Goal: Task Accomplishment & Management: Manage account settings

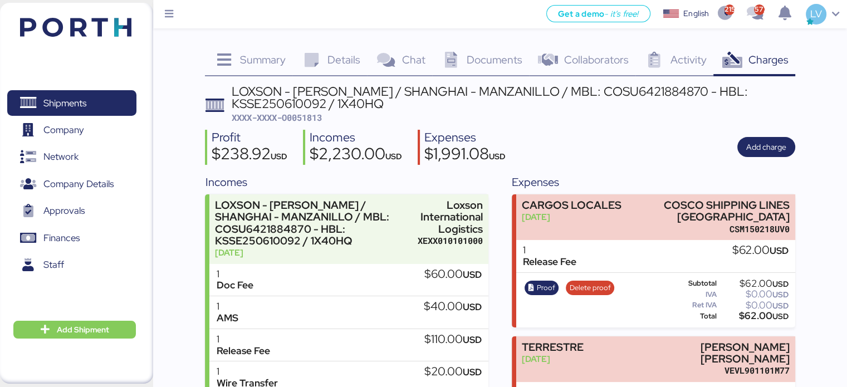
click at [45, 23] on img at bounding box center [75, 27] width 111 height 19
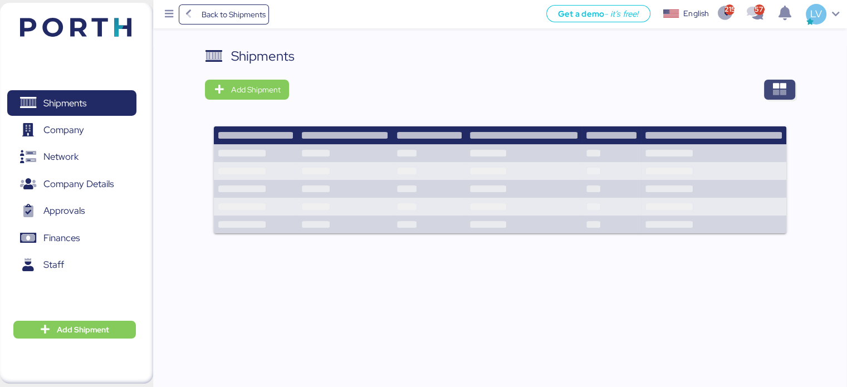
click at [777, 80] on span "button" at bounding box center [779, 90] width 31 height 20
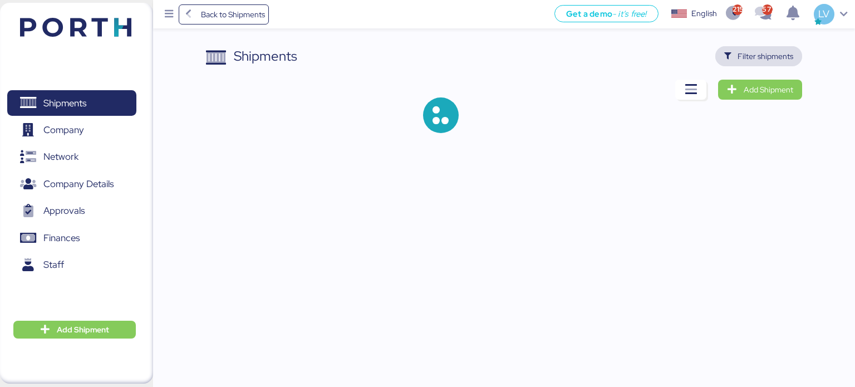
click at [761, 48] on span "Filter shipments" at bounding box center [758, 56] width 87 height 20
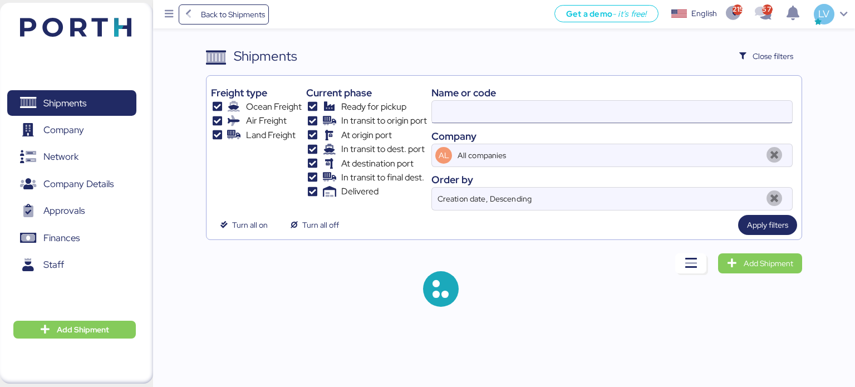
click at [657, 112] on input at bounding box center [612, 112] width 360 height 22
paste input "160-96450594"
type input "160-96450594"
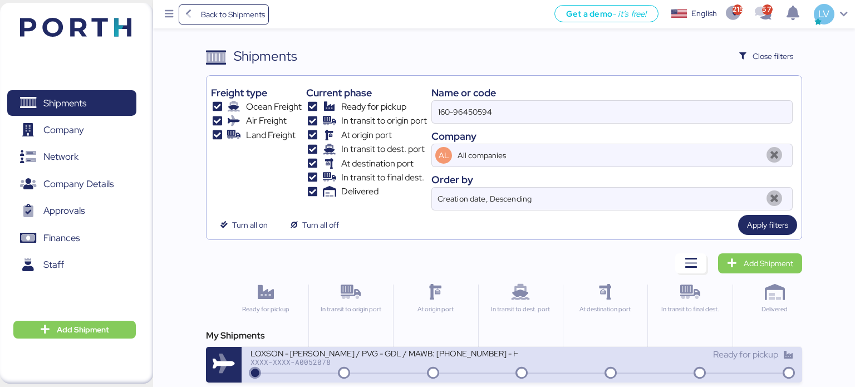
click at [304, 348] on div "LOXSON - [PERSON_NAME] / PVG - GDL / MAWB: [PHONE_NUMBER] - HAWB: LXN25080569" at bounding box center [383, 352] width 267 height 9
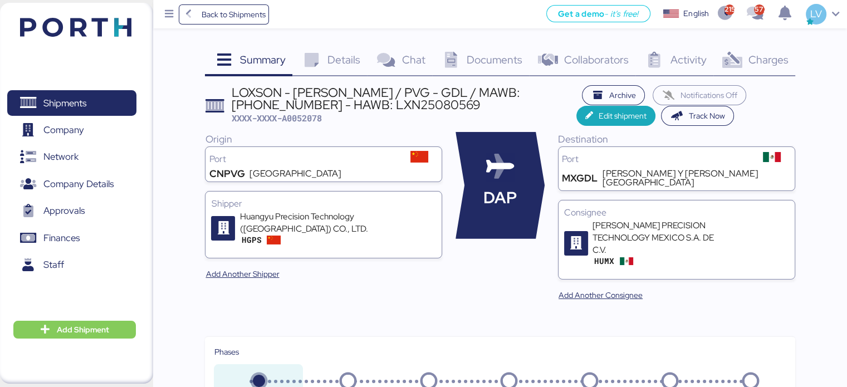
click at [775, 68] on div "Charges 0" at bounding box center [754, 61] width 82 height 30
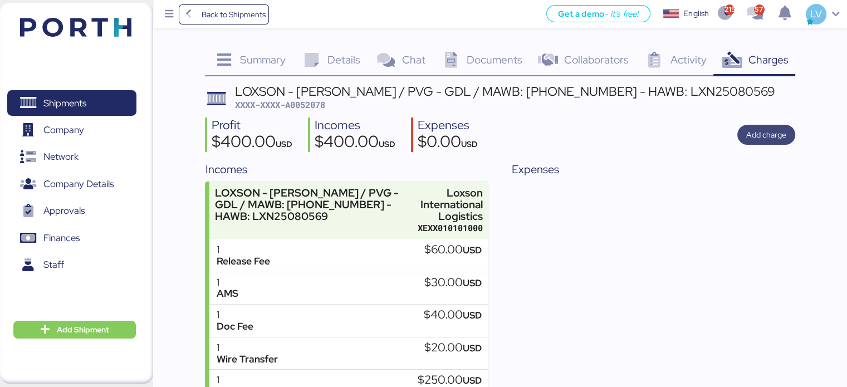
click at [764, 140] on span "Add charge" at bounding box center [766, 134] width 40 height 13
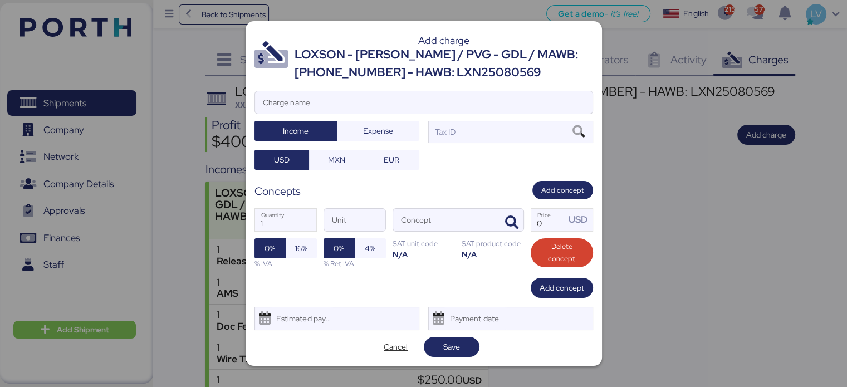
click at [357, 89] on div "Add charge LOXSON - [PERSON_NAME] / PVG - GDL / MAWB: [PHONE_NUMBER] - HAWB: LX…" at bounding box center [423, 193] width 356 height 345
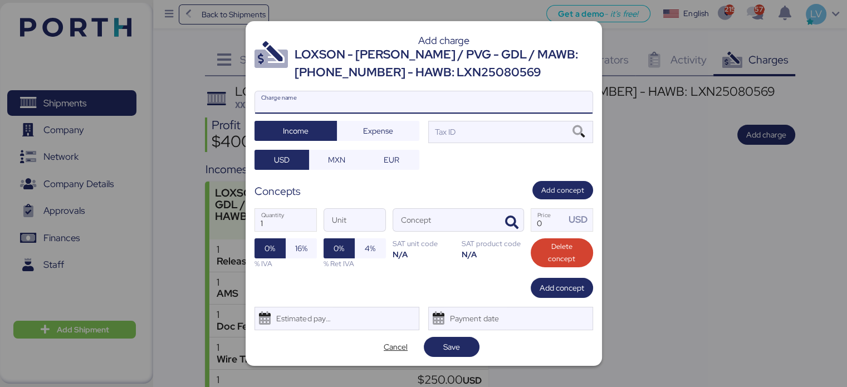
click at [352, 102] on input "Charge name" at bounding box center [423, 102] width 337 height 22
type input "CARGO POR REVALIDACION"
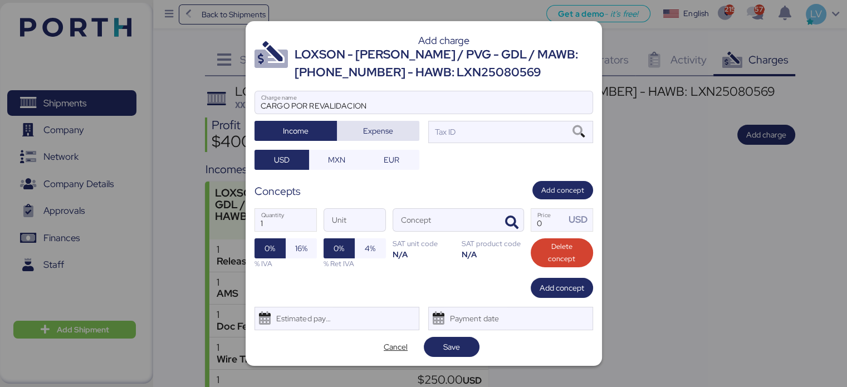
click at [361, 123] on span "Expense" at bounding box center [378, 131] width 65 height 16
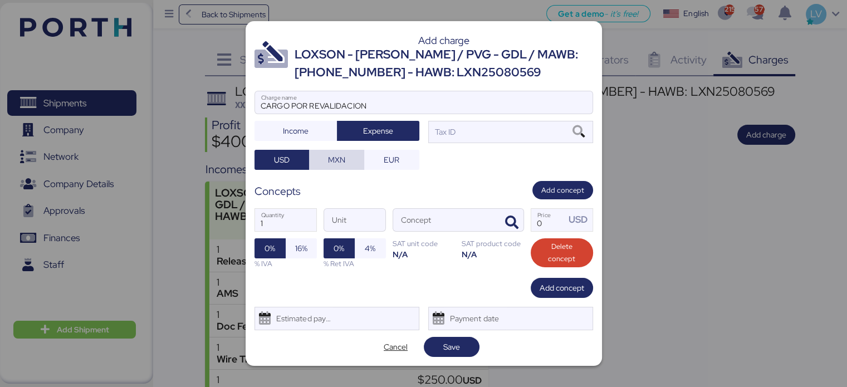
click at [337, 164] on span "MXN" at bounding box center [336, 159] width 17 height 13
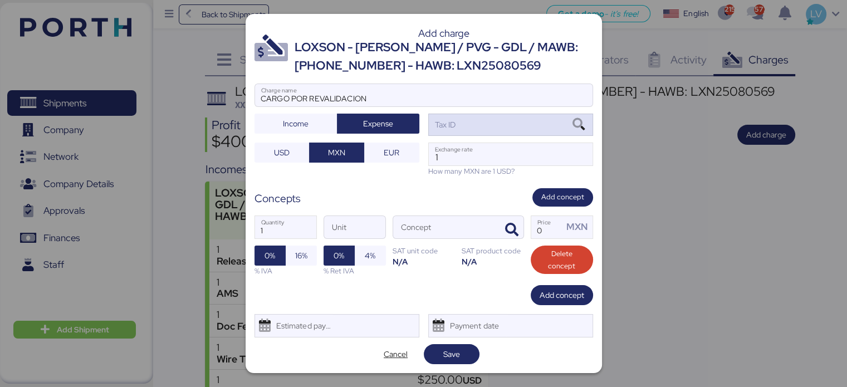
click at [537, 119] on div "Tax ID" at bounding box center [510, 125] width 165 height 22
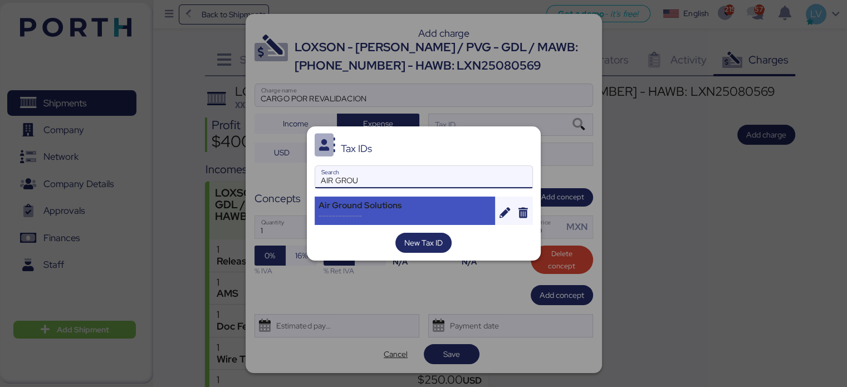
type input "AIR GROU"
click at [426, 196] on div "Air Ground Solutions -------------" at bounding box center [404, 210] width 181 height 28
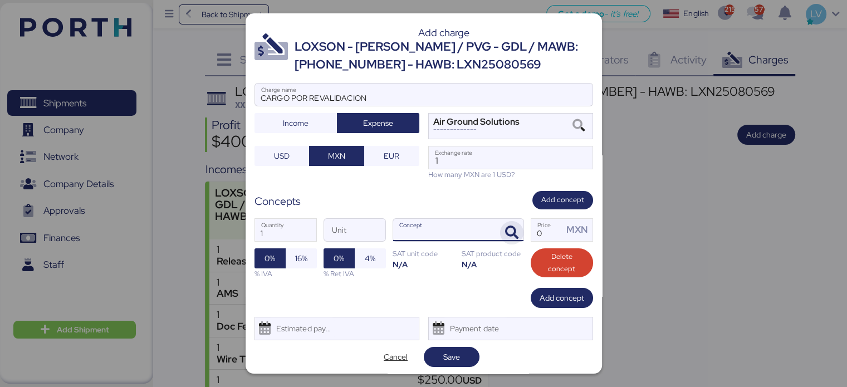
click at [509, 238] on icon "button" at bounding box center [511, 232] width 13 height 13
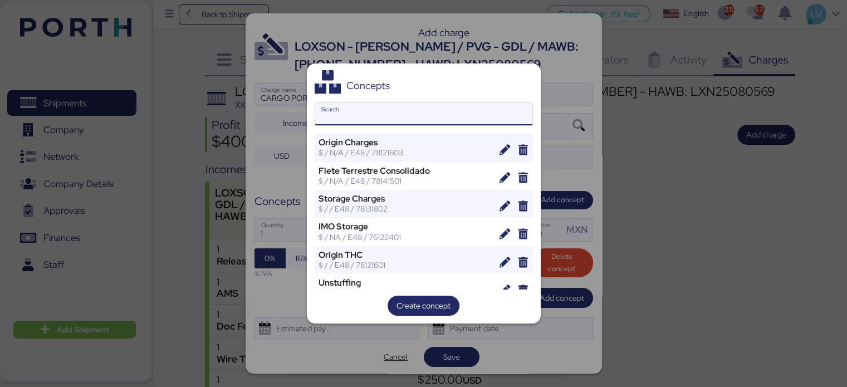
click at [408, 120] on input "Search" at bounding box center [423, 114] width 217 height 22
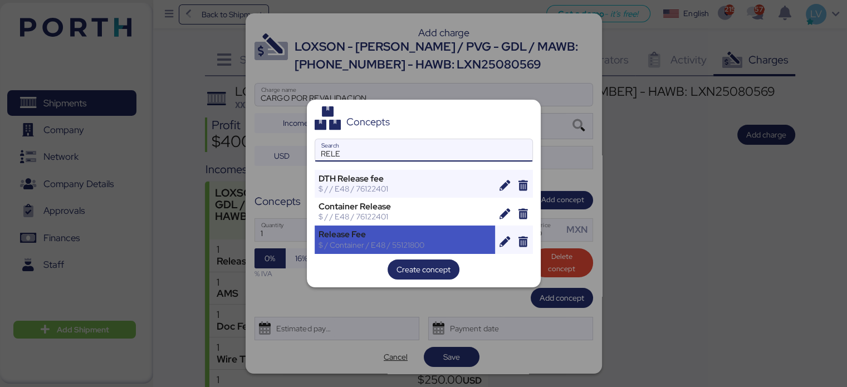
type input "RELE"
click at [341, 235] on div "Release Fee" at bounding box center [404, 234] width 173 height 10
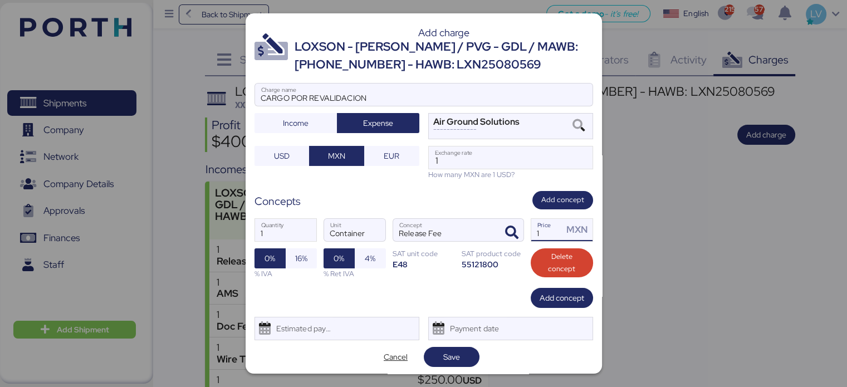
click at [543, 237] on input "1" at bounding box center [547, 230] width 32 height 22
type input "7"
type input "0"
click at [536, 231] on input "Price MXN" at bounding box center [547, 230] width 32 height 22
paste input "646.55"
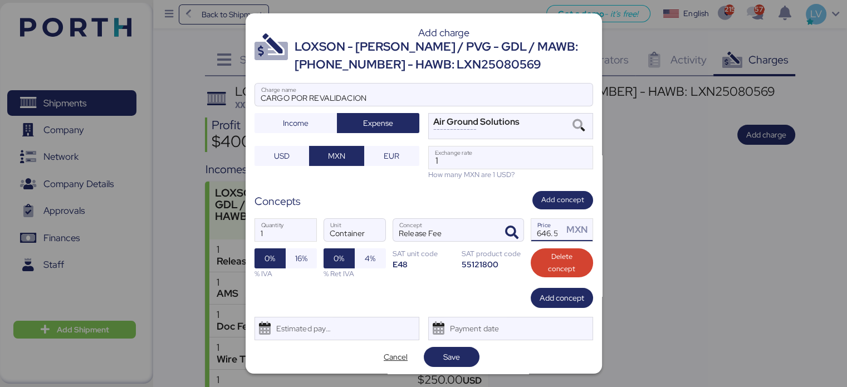
scroll to position [0, 7]
type input "646.55"
click at [479, 160] on input "1" at bounding box center [511, 157] width 164 height 22
click at [475, 161] on input "1" at bounding box center [511, 157] width 164 height 22
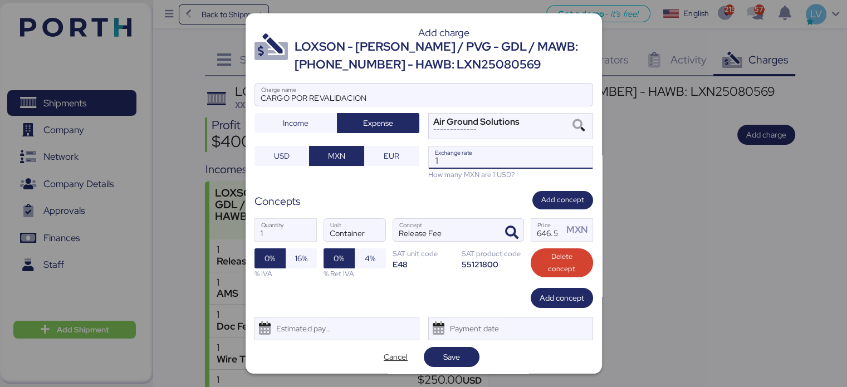
click at [475, 161] on input "1" at bounding box center [511, 157] width 164 height 22
paste input "8.6596"
type input "18.6596"
click at [457, 359] on span "Save" at bounding box center [451, 357] width 38 height 16
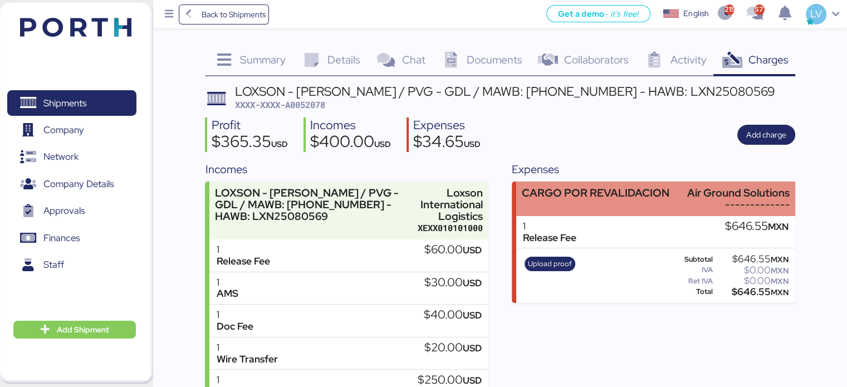
click at [595, 198] on div "CARGO POR REVALIDACION" at bounding box center [595, 193] width 147 height 12
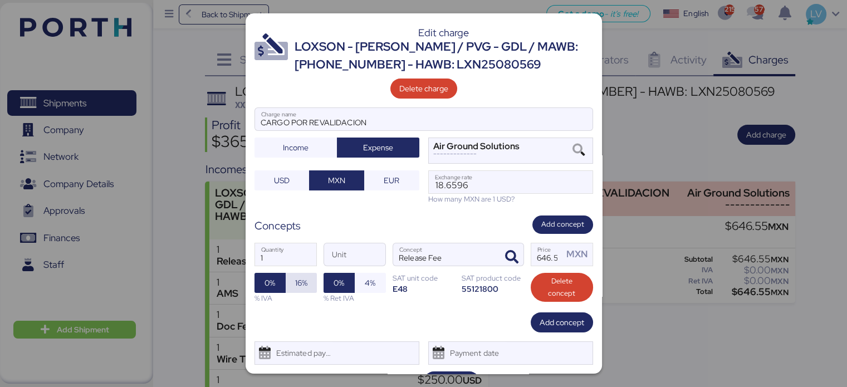
click at [303, 273] on span "16%" at bounding box center [301, 283] width 31 height 20
click at [446, 373] on span "Save" at bounding box center [451, 381] width 38 height 16
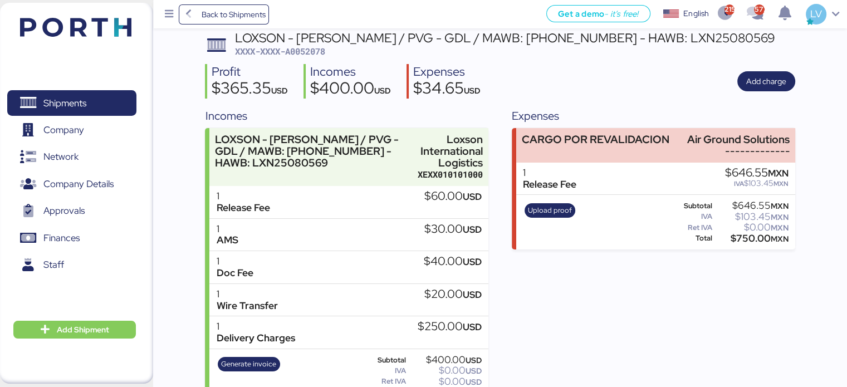
scroll to position [55, 0]
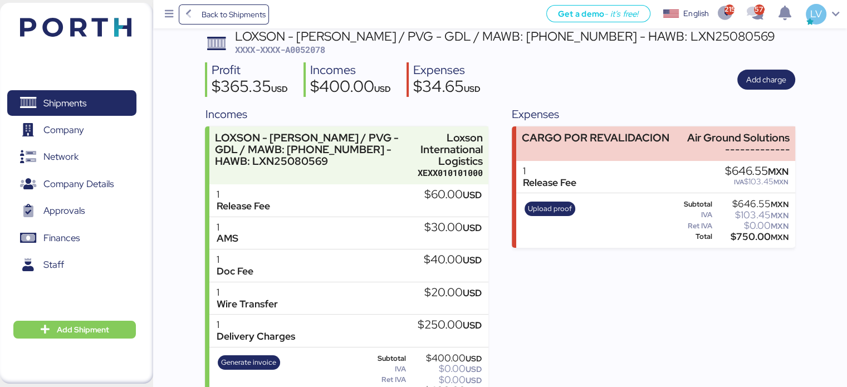
click at [550, 215] on span "Upload proof" at bounding box center [549, 208] width 51 height 14
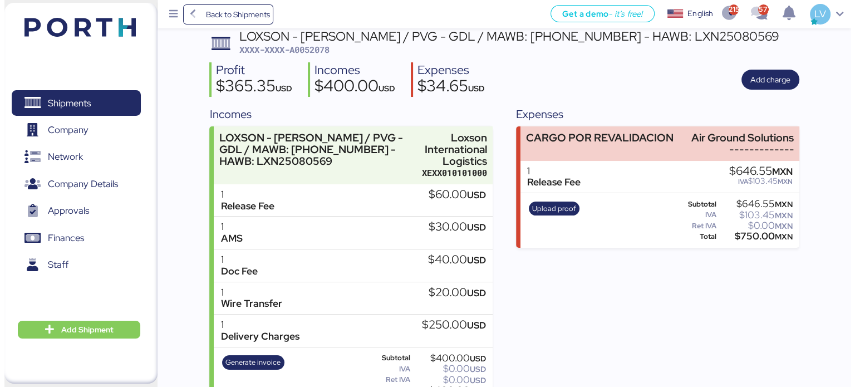
scroll to position [0, 0]
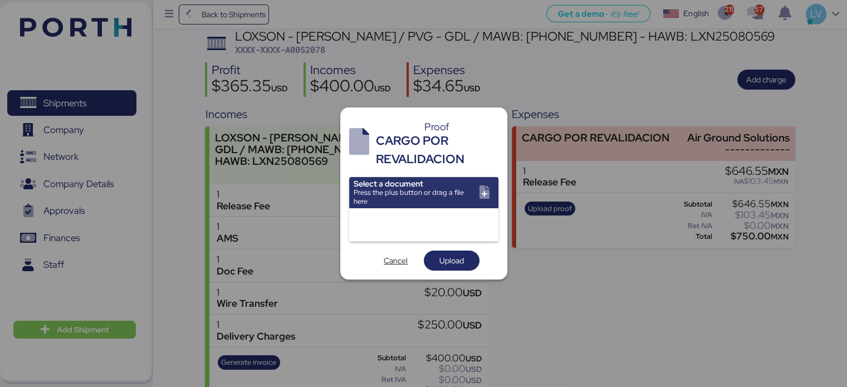
click at [404, 191] on input "file" at bounding box center [423, 192] width 149 height 31
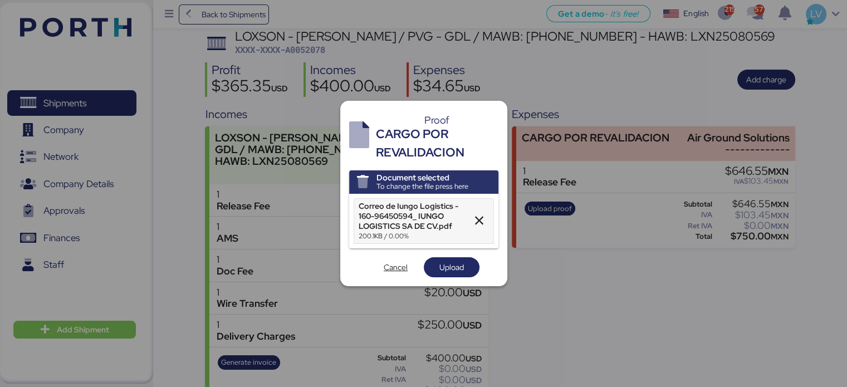
click at [478, 276] on div "Cancel Upload" at bounding box center [423, 267] width 149 height 20
click at [464, 265] on span "Upload" at bounding box center [451, 267] width 38 height 16
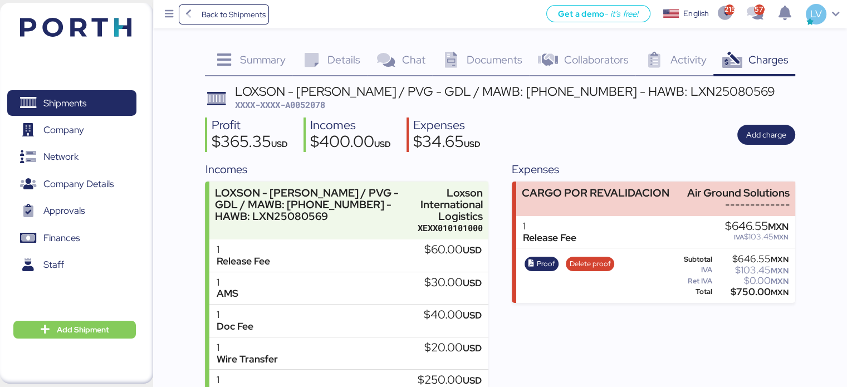
click at [322, 104] on span "XXXX-XXXX-A0052078" at bounding box center [280, 104] width 90 height 11
copy span "A0052078"
click at [243, 19] on span "Back to Shipments" at bounding box center [233, 14] width 64 height 13
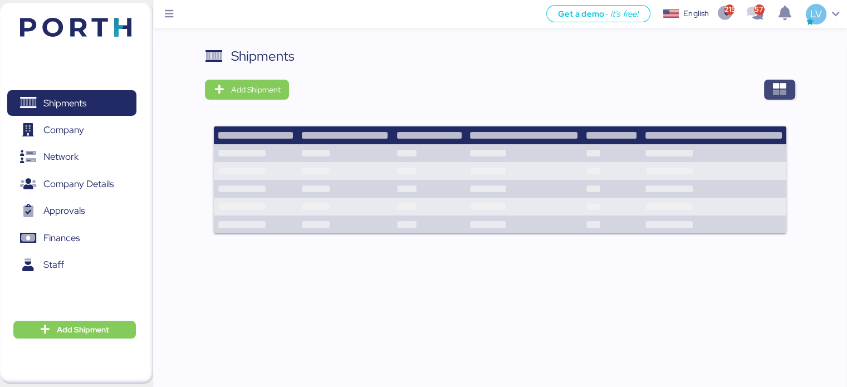
click at [779, 92] on icon "button" at bounding box center [779, 89] width 13 height 13
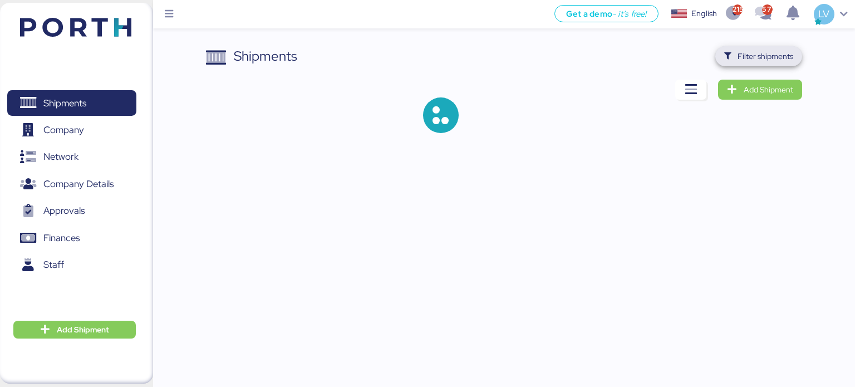
click at [783, 57] on span "Filter shipments" at bounding box center [765, 56] width 56 height 13
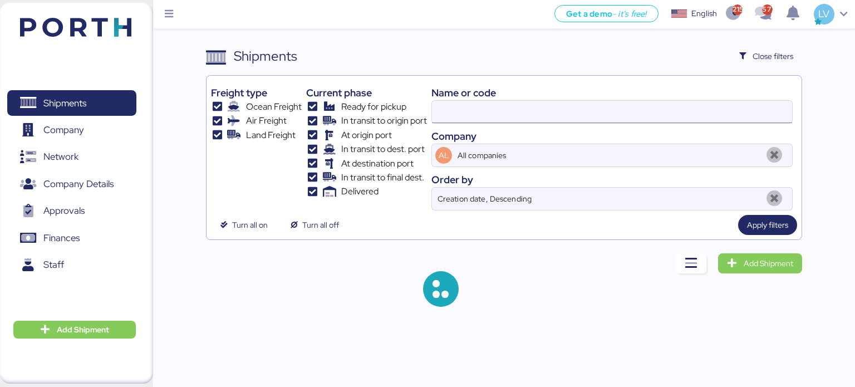
click at [680, 103] on input at bounding box center [612, 112] width 360 height 22
paste input "O0052082 -171394"
type input "O0052082"
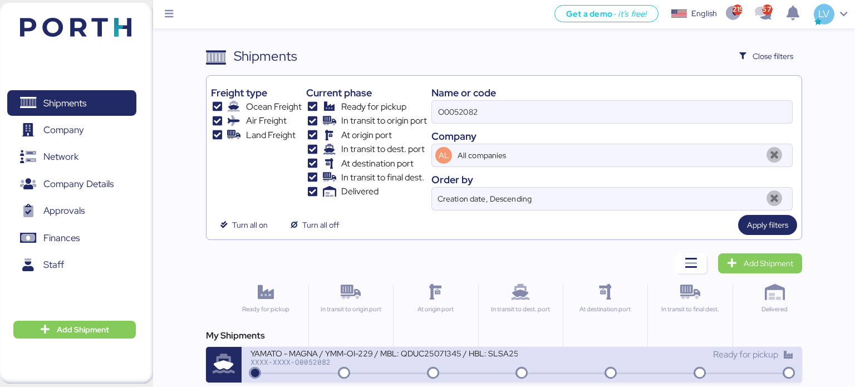
click at [339, 347] on div "YAMATO - MAGNA / YMM-OI-229 / MBL: QDUC25071345 / HBL: SLSA2507112 / LCL XXXX-X…" at bounding box center [522, 365] width 561 height 36
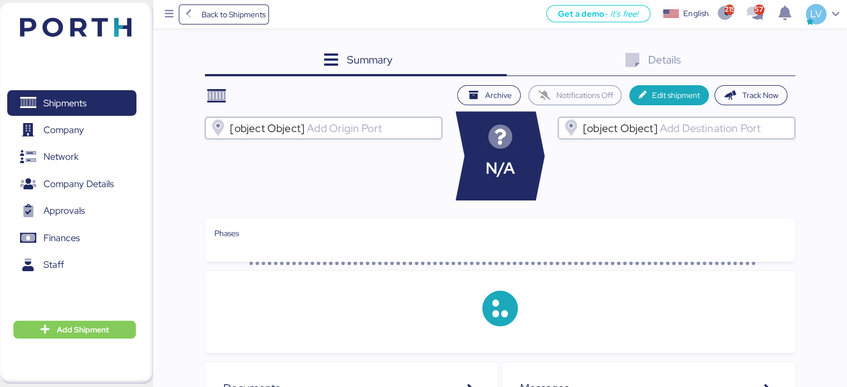
click at [747, 64] on div "Details 0" at bounding box center [651, 61] width 288 height 30
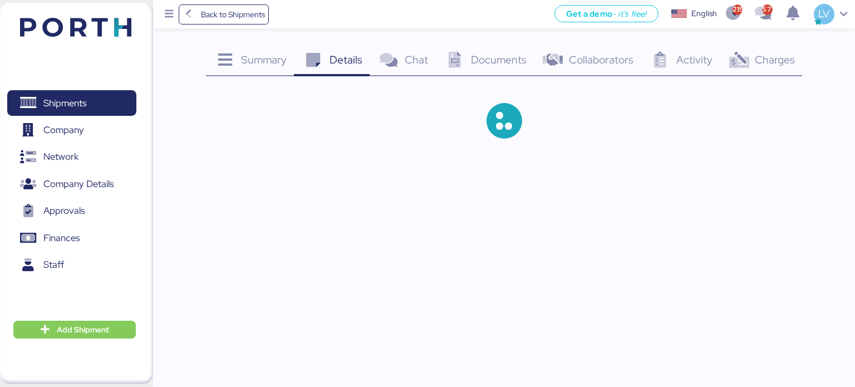
click at [740, 63] on icon at bounding box center [739, 60] width 24 height 16
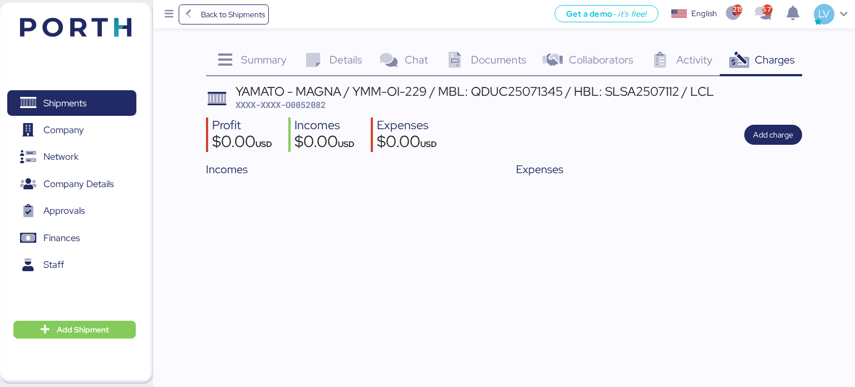
click at [307, 99] on span "XXXX-XXXX-O0052082" at bounding box center [280, 104] width 90 height 11
click at [245, 23] on span "Back to Shipments" at bounding box center [224, 14] width 83 height 20
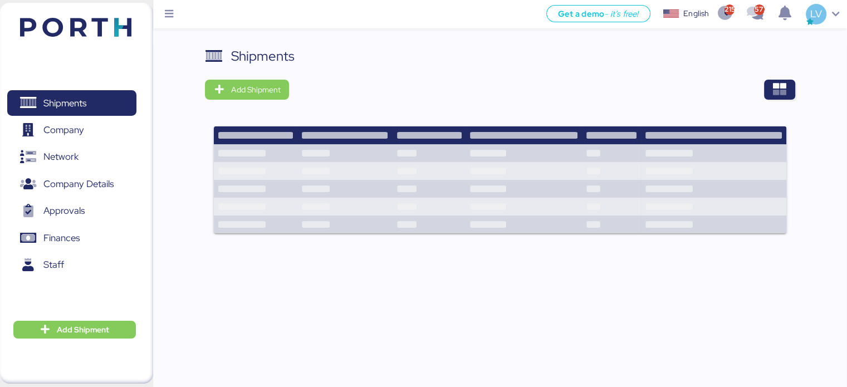
click at [795, 100] on div "Shipments Add Shipment" at bounding box center [500, 231] width 694 height 370
click at [786, 91] on span "button" at bounding box center [779, 90] width 31 height 20
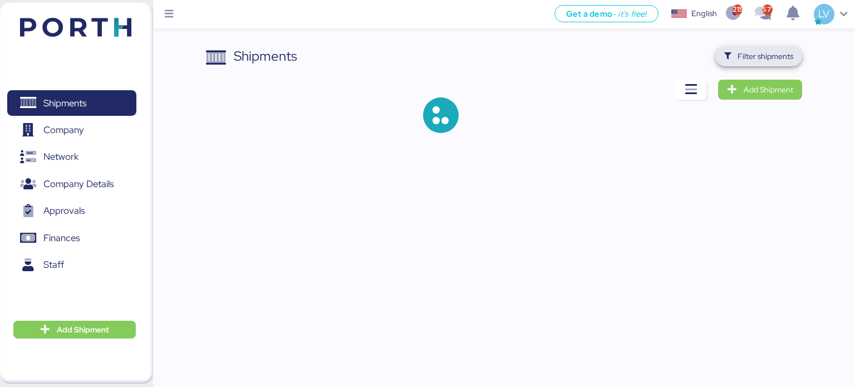
click at [761, 61] on span "Filter shipments" at bounding box center [765, 56] width 56 height 13
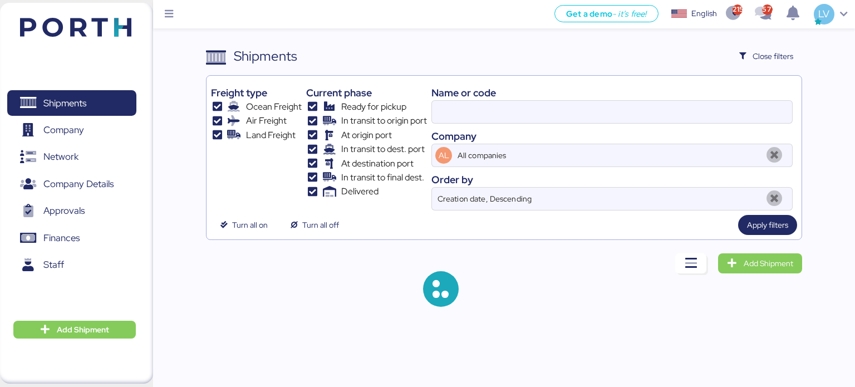
click at [583, 135] on div "Company" at bounding box center [611, 136] width 361 height 15
click at [583, 114] on input at bounding box center [612, 112] width 360 height 22
paste input "COSU6423572120"
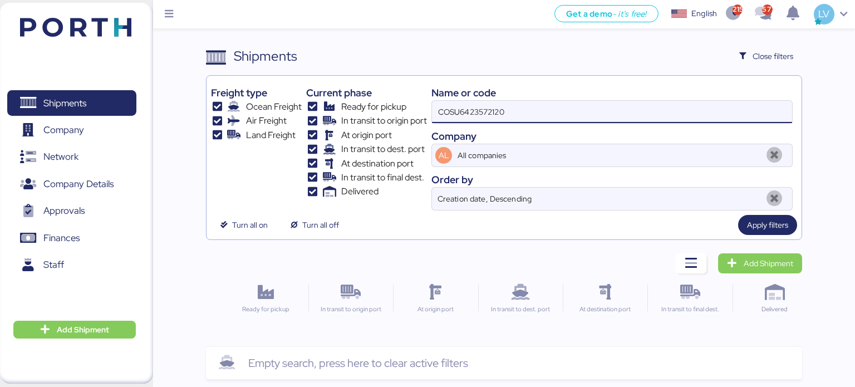
click at [541, 108] on input "COSU6423572120" at bounding box center [612, 112] width 360 height 22
paste input "O0051914 - 165951"
type input "O0051914"
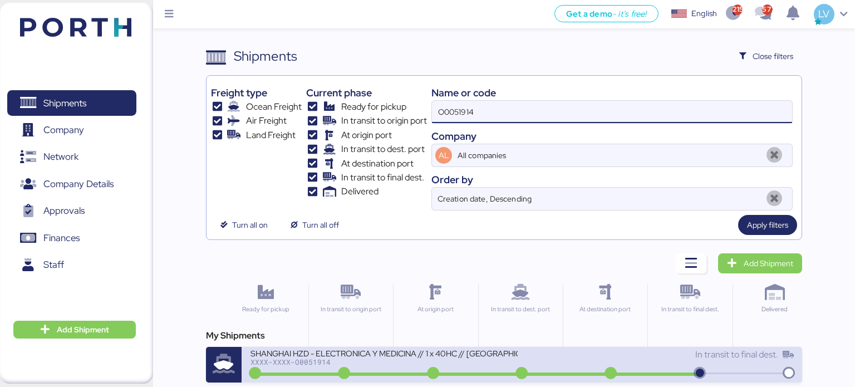
click at [303, 349] on div "SHANGHAI HZD - ELECTRONICA Y MEDICINA // 1 x 40HC // [GEOGRAPHIC_DATA] - Manzan…" at bounding box center [383, 352] width 267 height 9
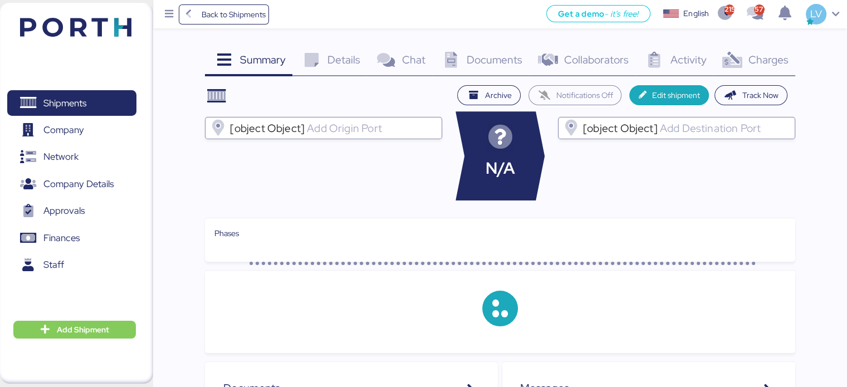
click at [501, 63] on span "Documents" at bounding box center [494, 59] width 56 height 14
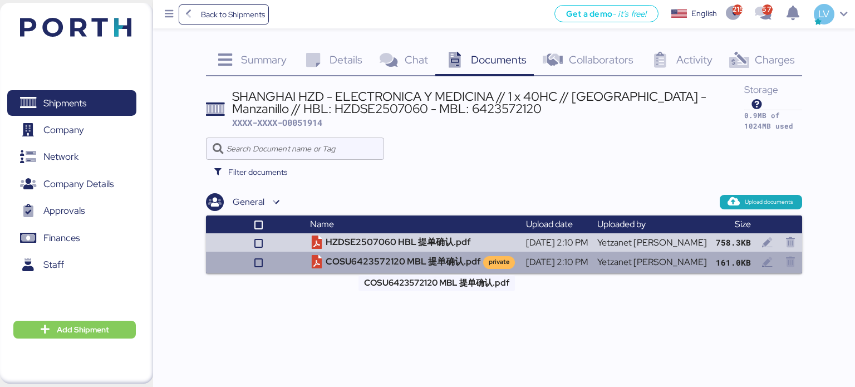
click at [392, 253] on td "COSU6423572120 MBL 提单确认.pdf private" at bounding box center [414, 262] width 216 height 21
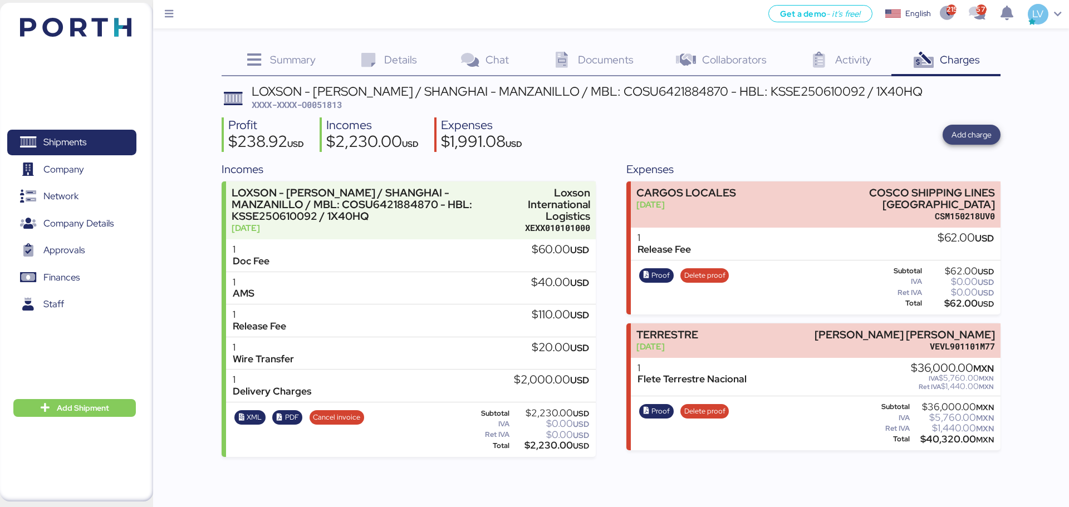
click at [973, 140] on span "Add charge" at bounding box center [971, 134] width 40 height 13
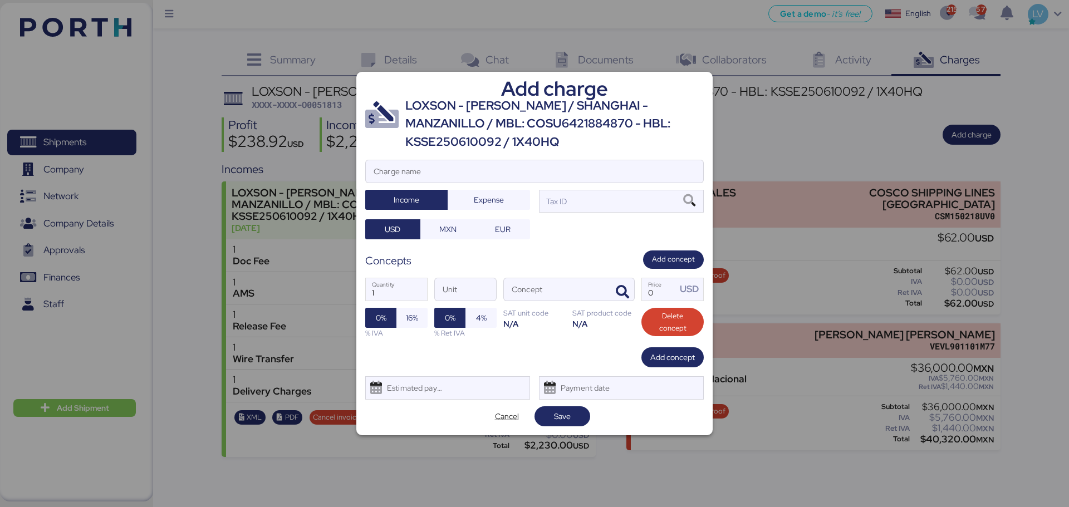
click at [409, 189] on div at bounding box center [534, 188] width 337 height 11
click at [409, 183] on input "Charge name" at bounding box center [534, 171] width 337 height 22
click at [480, 201] on span "Expense" at bounding box center [489, 199] width 30 height 13
click at [502, 415] on span "Cancel" at bounding box center [507, 416] width 24 height 13
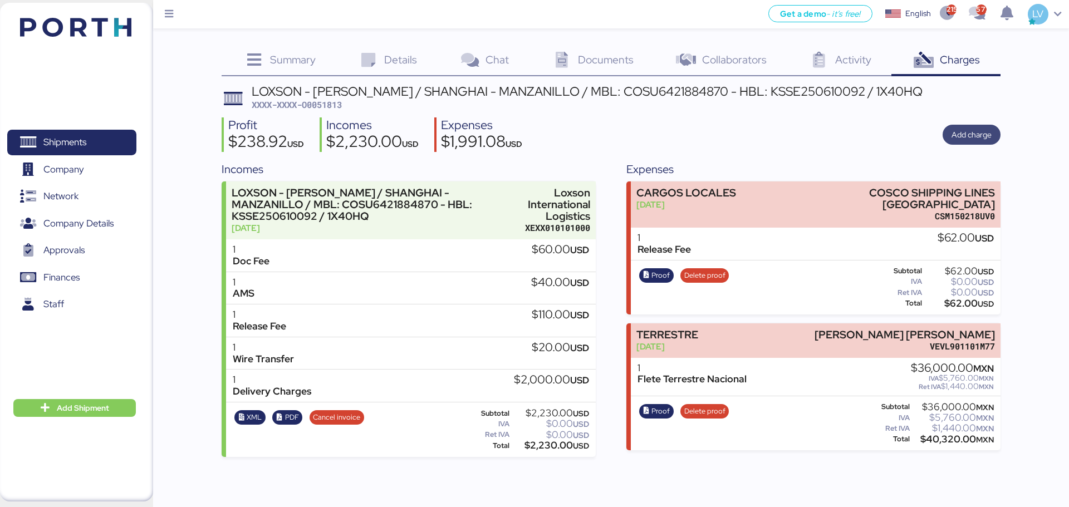
click at [982, 138] on span "Add charge" at bounding box center [971, 134] width 40 height 13
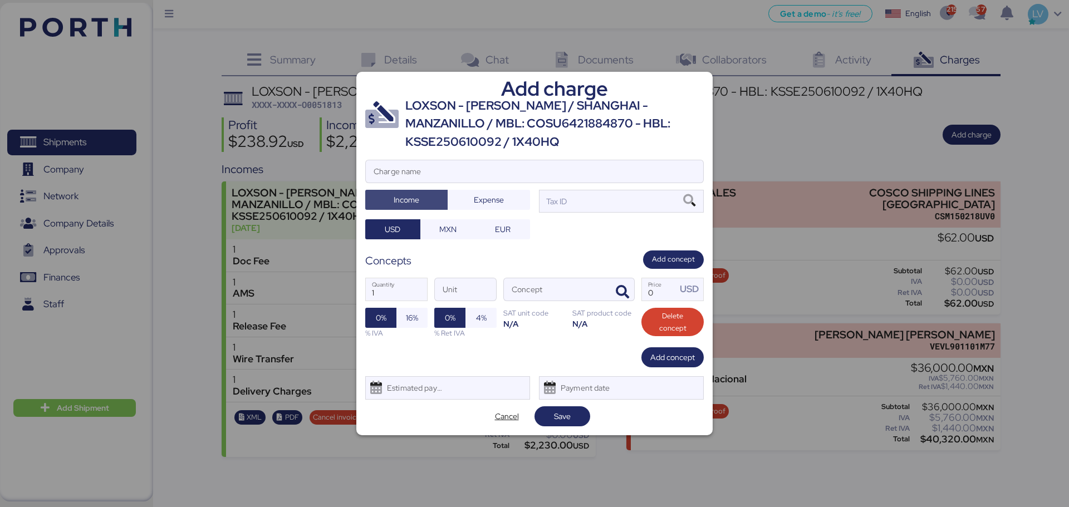
click at [377, 195] on span "Income" at bounding box center [406, 200] width 65 height 16
click at [385, 180] on input "Charge name" at bounding box center [534, 171] width 337 height 22
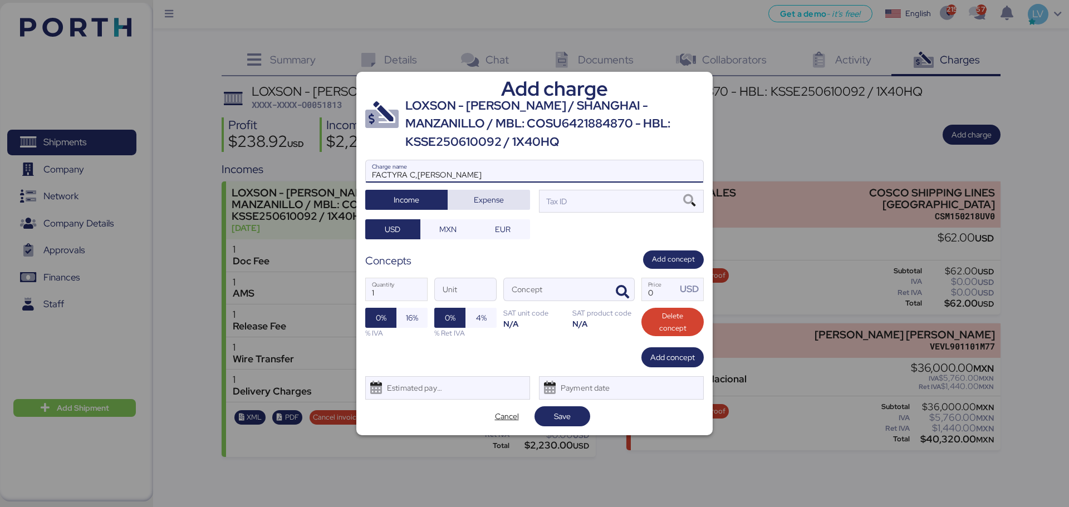
type input "FACTYRA C,KLIUJ"
click at [504, 199] on span "Expense" at bounding box center [488, 200] width 65 height 16
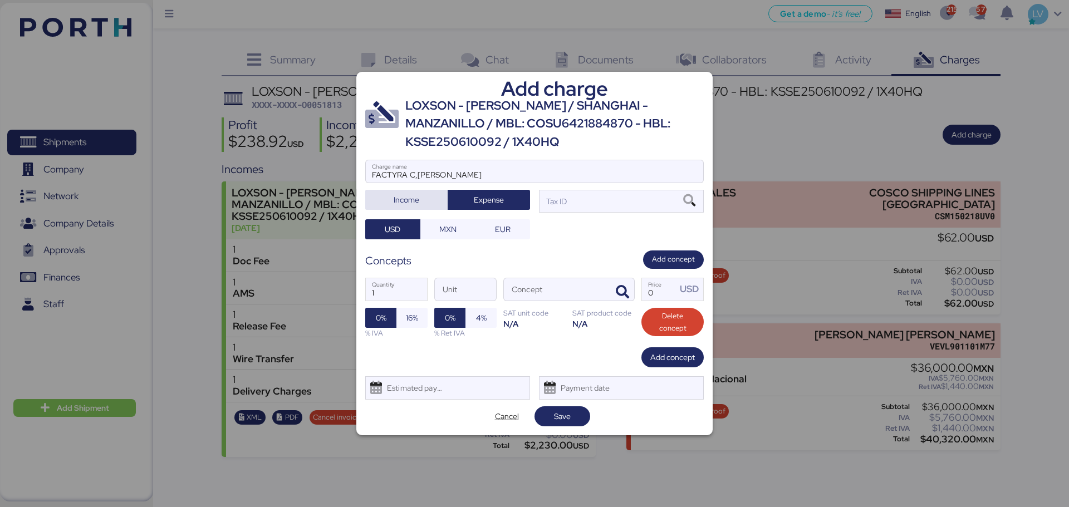
click at [436, 199] on span "Income" at bounding box center [406, 200] width 65 height 16
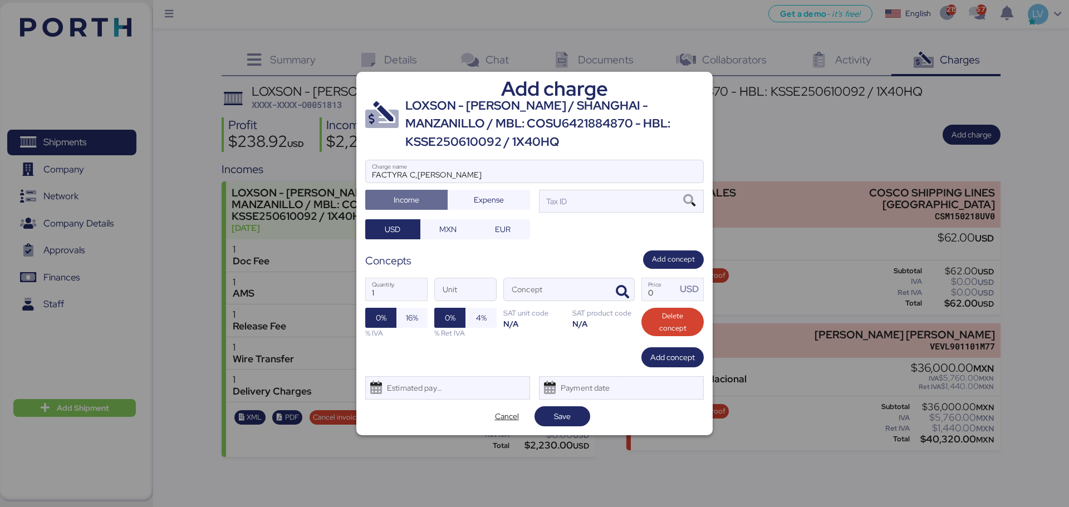
click at [436, 199] on span "Income" at bounding box center [406, 200] width 65 height 16
click at [605, 207] on div "Tax ID" at bounding box center [621, 201] width 165 height 22
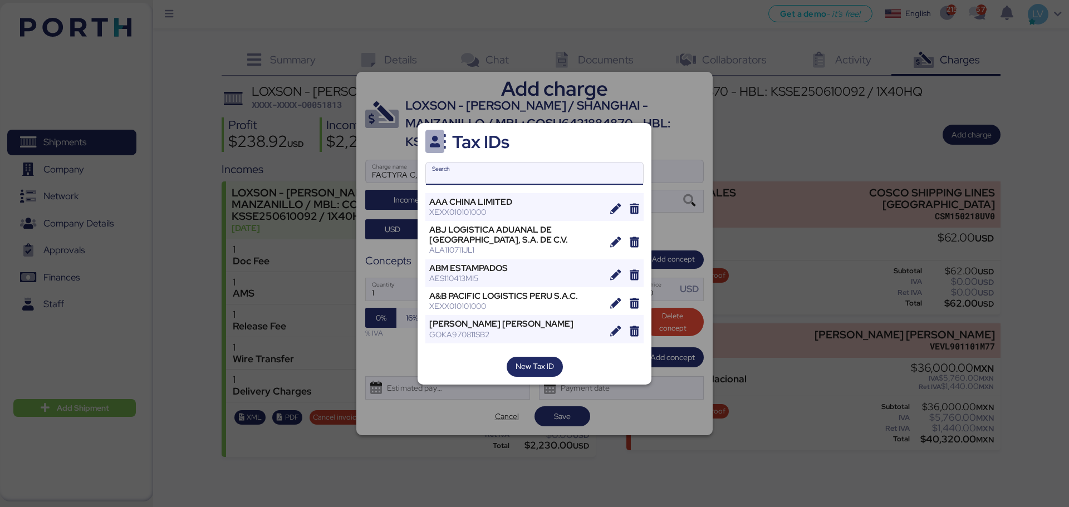
click at [540, 166] on input "Search" at bounding box center [534, 174] width 217 height 22
click at [543, 364] on span "New Tax ID" at bounding box center [534, 366] width 38 height 13
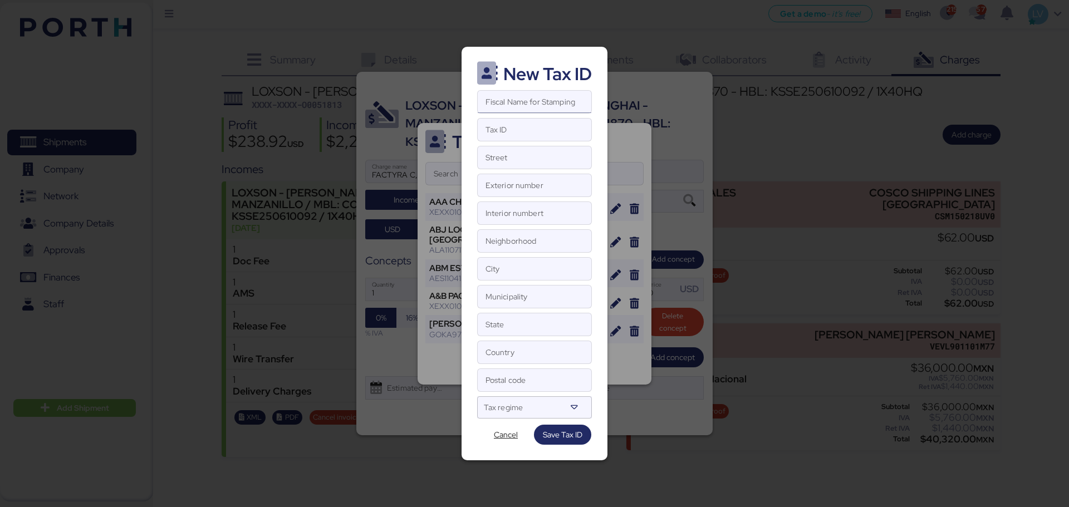
click at [519, 99] on input "Fiscal Name for Stamping" at bounding box center [535, 102] width 114 height 22
click at [524, 97] on input "Fiscal Name for Stamping" at bounding box center [535, 102] width 114 height 22
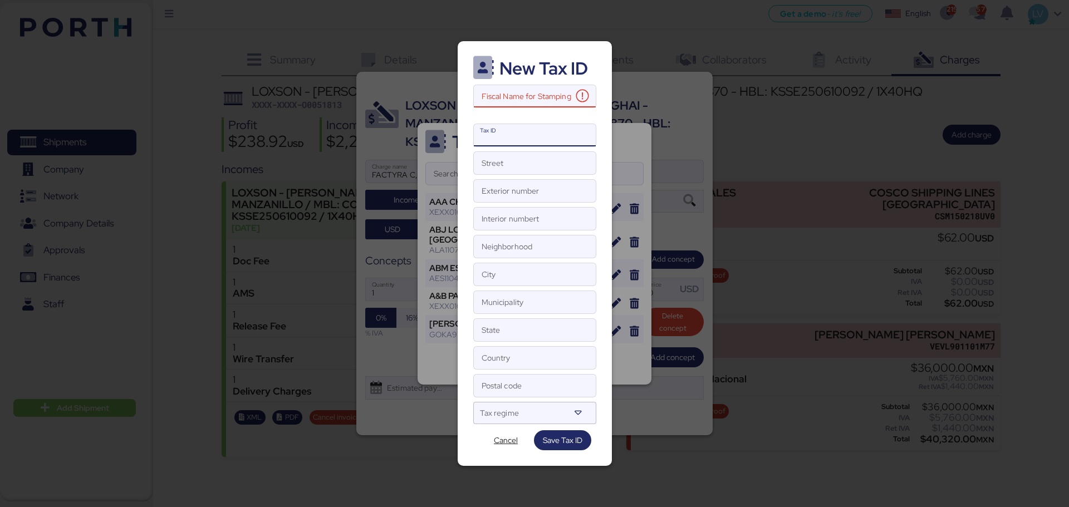
click at [509, 135] on input "Tax ID" at bounding box center [535, 135] width 122 height 22
click at [495, 95] on input "Fiscal Name for Stamping This field is required" at bounding box center [523, 96] width 99 height 22
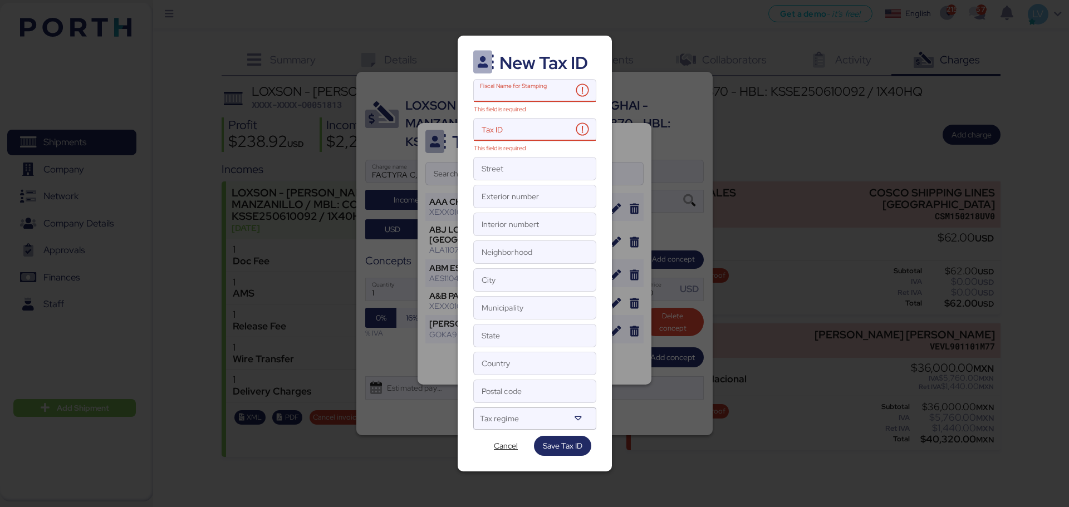
drag, startPoint x: 486, startPoint y: 85, endPoint x: 476, endPoint y: 94, distance: 13.4
click at [476, 94] on input "Fiscal Name for Stamping This field is required" at bounding box center [523, 91] width 99 height 22
click at [501, 139] on input "Tax ID This field is required" at bounding box center [523, 130] width 99 height 22
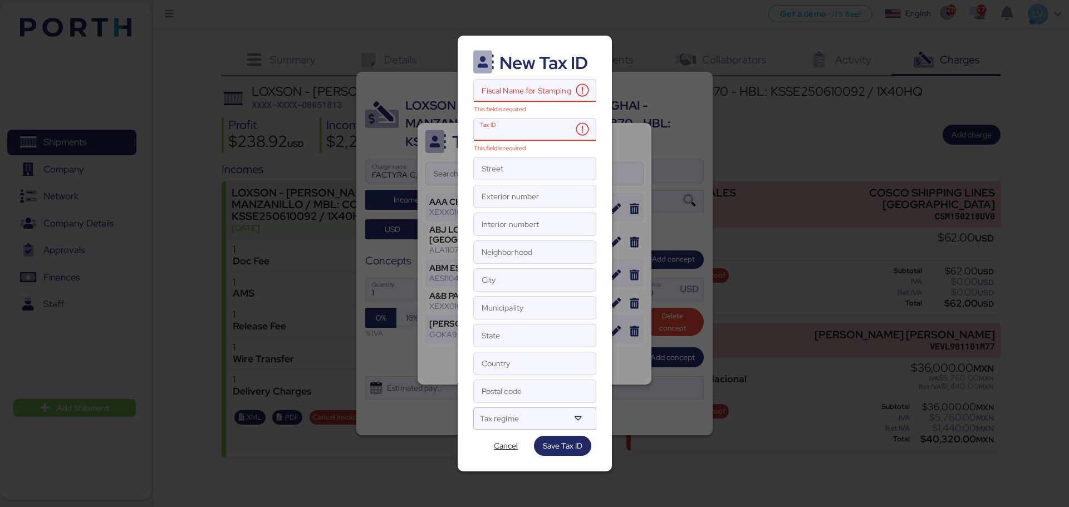
click at [501, 139] on input "Tax ID This field is required" at bounding box center [523, 130] width 99 height 22
click at [517, 170] on input "Street" at bounding box center [535, 169] width 122 height 22
click at [509, 194] on input "Exterior number" at bounding box center [535, 196] width 122 height 22
click at [511, 219] on input "Interior numbert" at bounding box center [535, 224] width 122 height 22
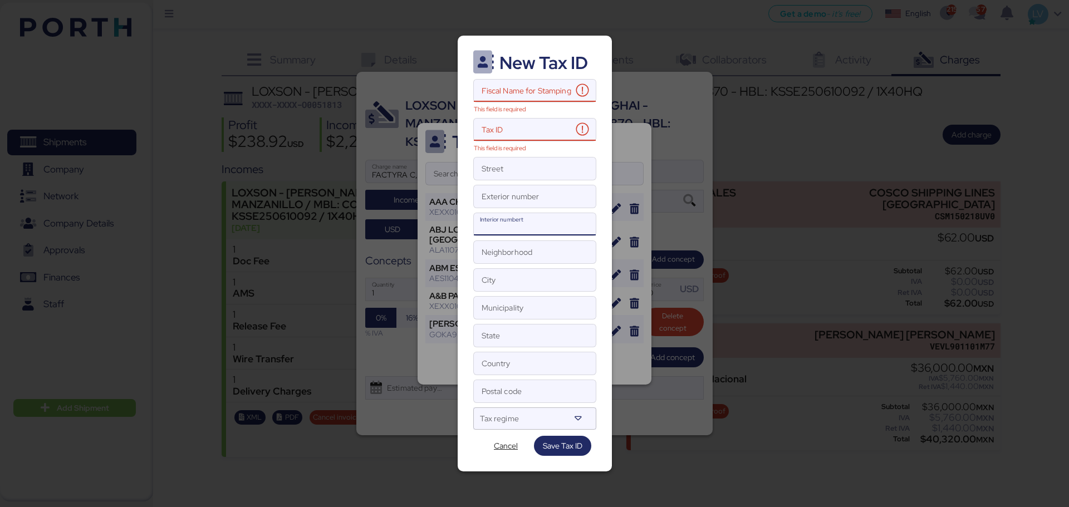
type input "0"
click at [509, 276] on input "City" at bounding box center [535, 280] width 122 height 22
click at [519, 311] on input "Municipality" at bounding box center [535, 308] width 122 height 22
click at [512, 392] on input "Postal code" at bounding box center [535, 391] width 122 height 22
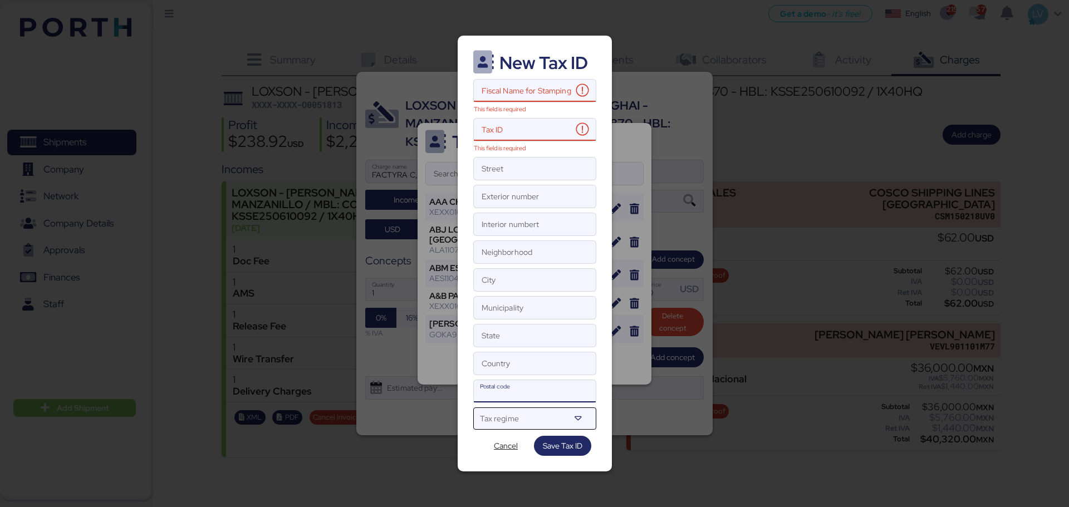
click at [574, 416] on icon at bounding box center [578, 418] width 11 height 11
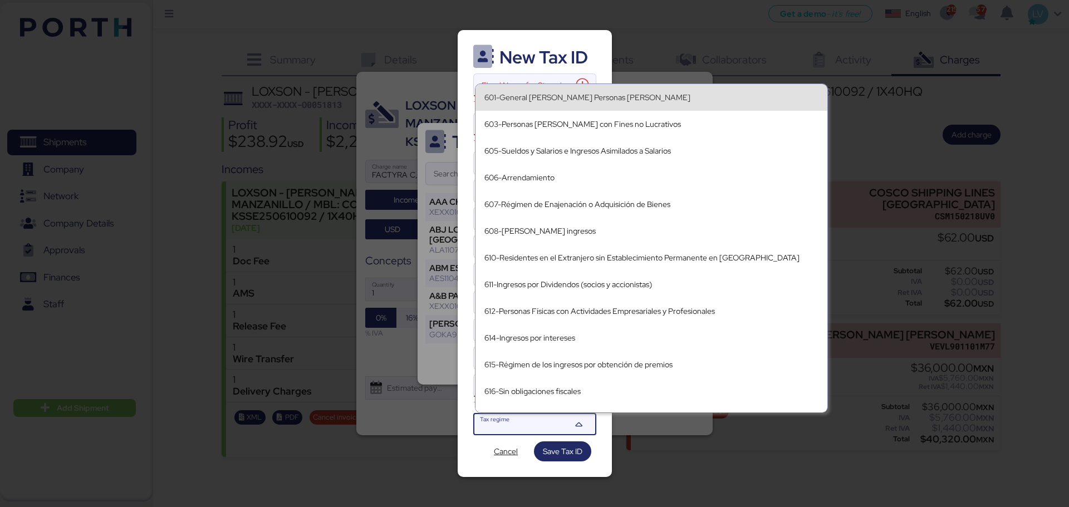
scroll to position [179, 0]
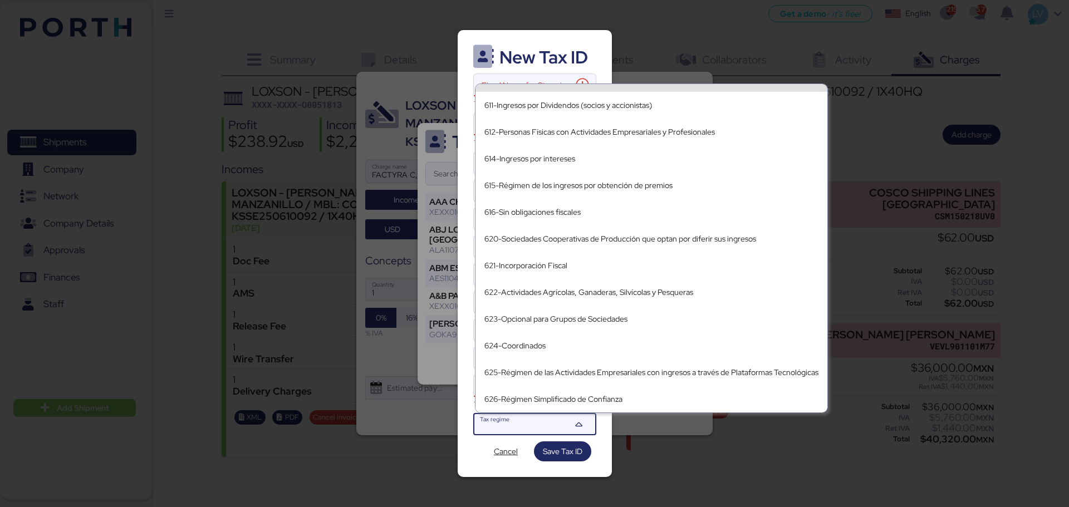
click at [508, 73] on div "Fiscal Name for Stamping This field is required" at bounding box center [534, 84] width 123 height 23
click at [508, 74] on input "Fiscal Name for Stamping This field is required" at bounding box center [523, 85] width 99 height 22
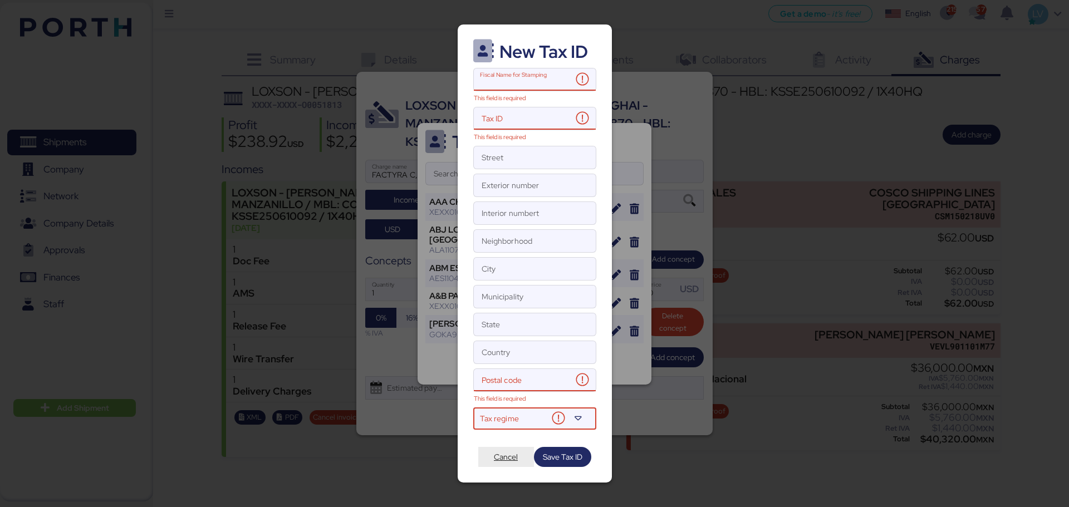
click at [513, 462] on span "Cancel" at bounding box center [506, 456] width 24 height 13
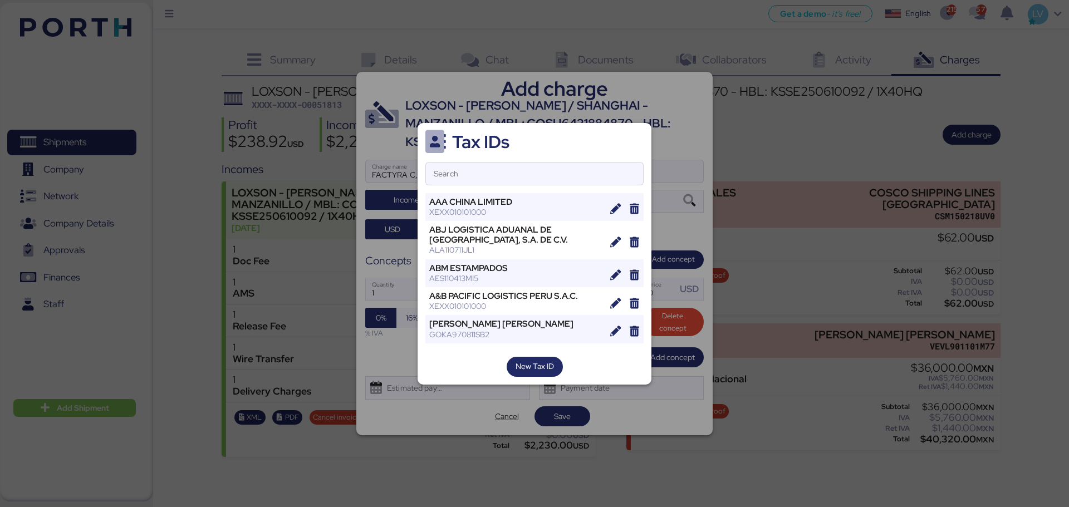
click at [671, 177] on div at bounding box center [534, 253] width 1069 height 507
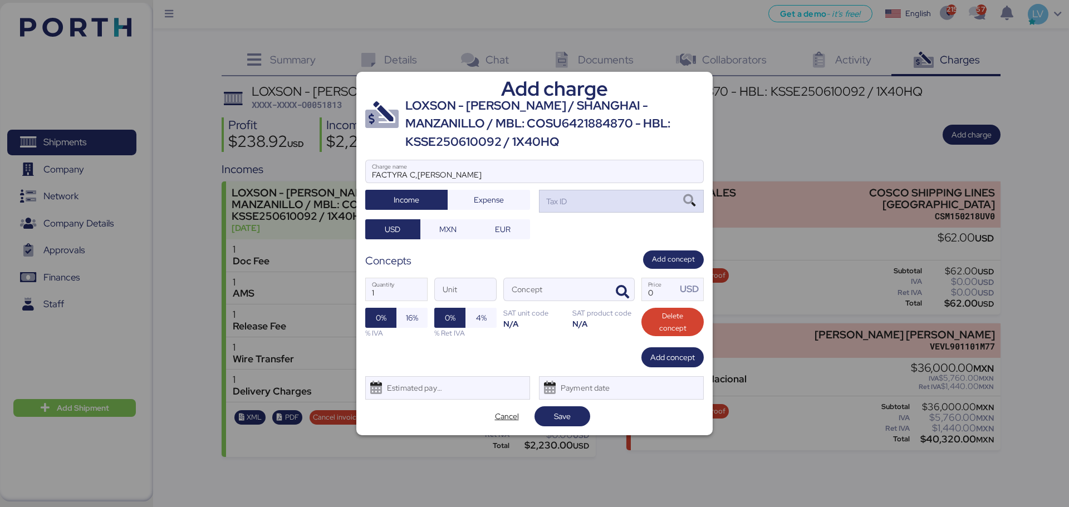
click at [586, 212] on div "Tax ID" at bounding box center [621, 201] width 165 height 22
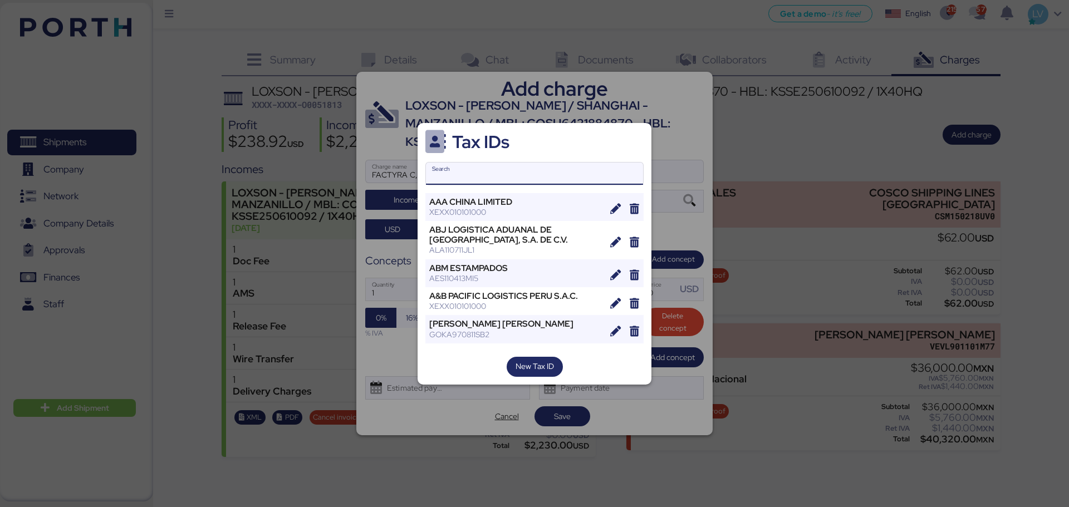
click at [498, 214] on div "XEXX010101000" at bounding box center [515, 212] width 173 height 10
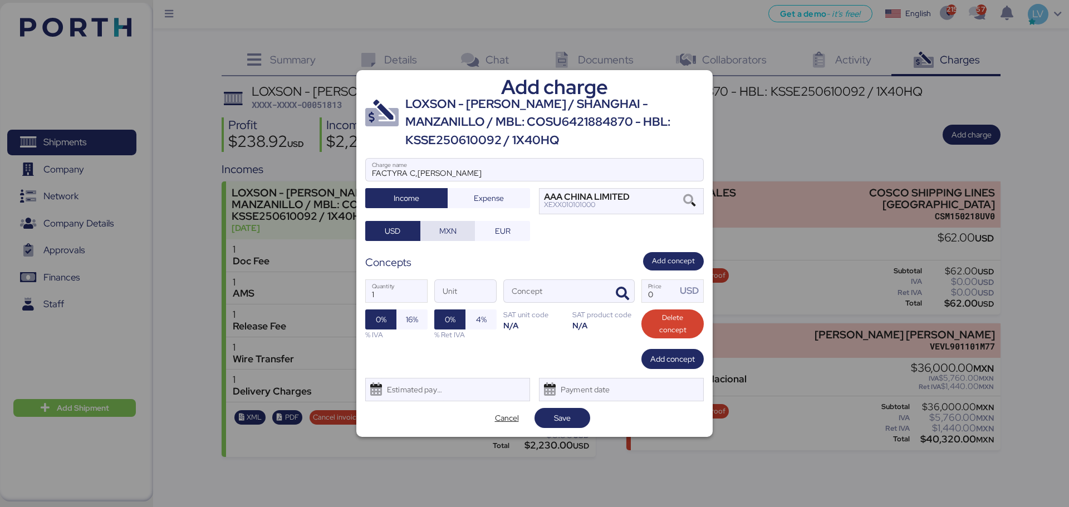
click at [448, 230] on span "MXN" at bounding box center [447, 230] width 17 height 13
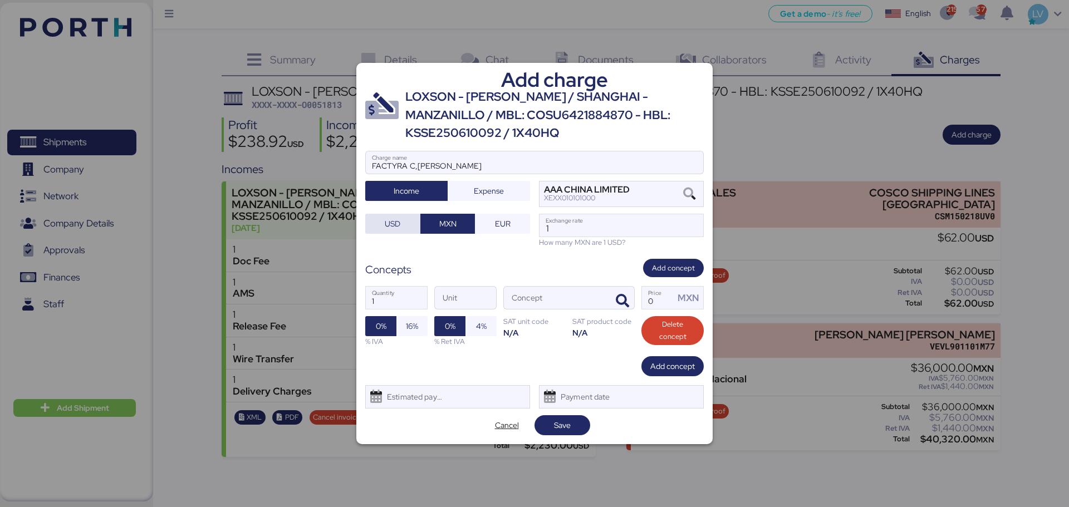
click at [396, 225] on span "USD" at bounding box center [393, 223] width 16 height 13
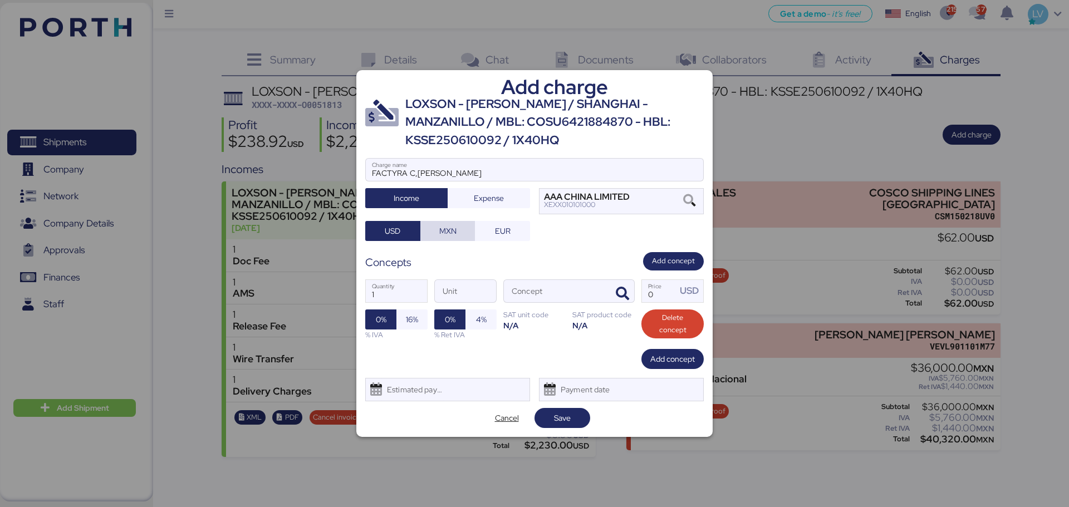
click at [462, 225] on span "MXN" at bounding box center [447, 231] width 37 height 16
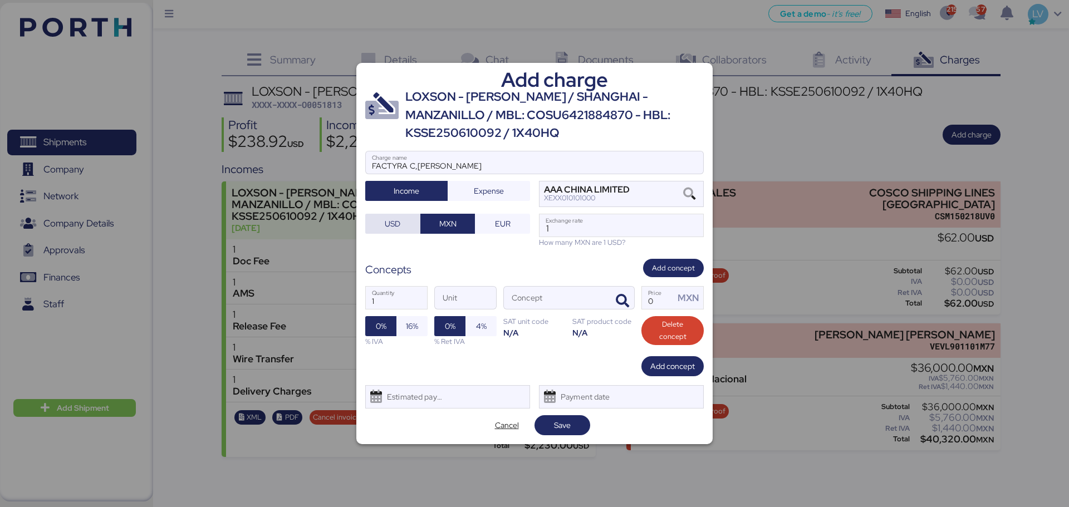
click at [389, 217] on span "USD" at bounding box center [392, 224] width 37 height 16
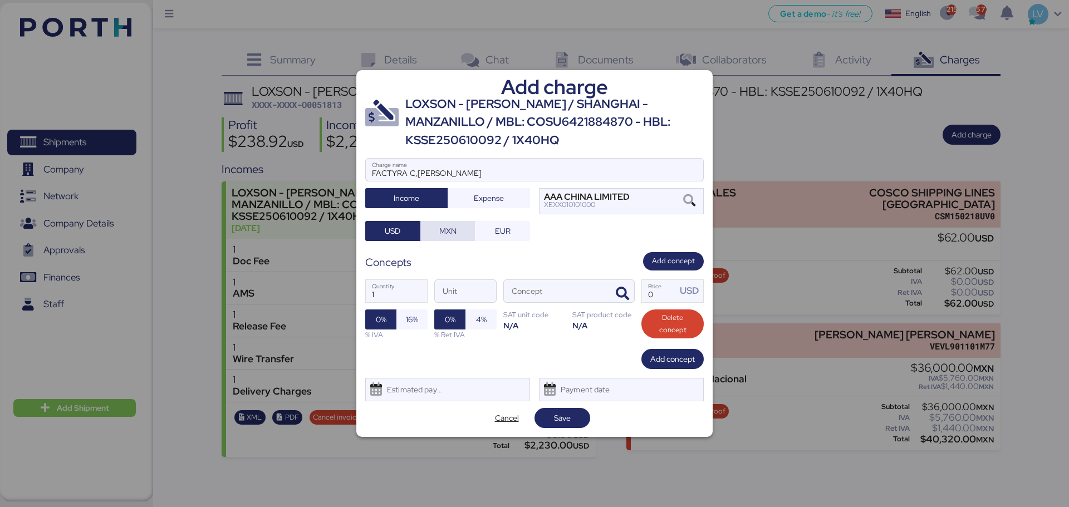
click at [450, 227] on span "MXN" at bounding box center [447, 230] width 17 height 13
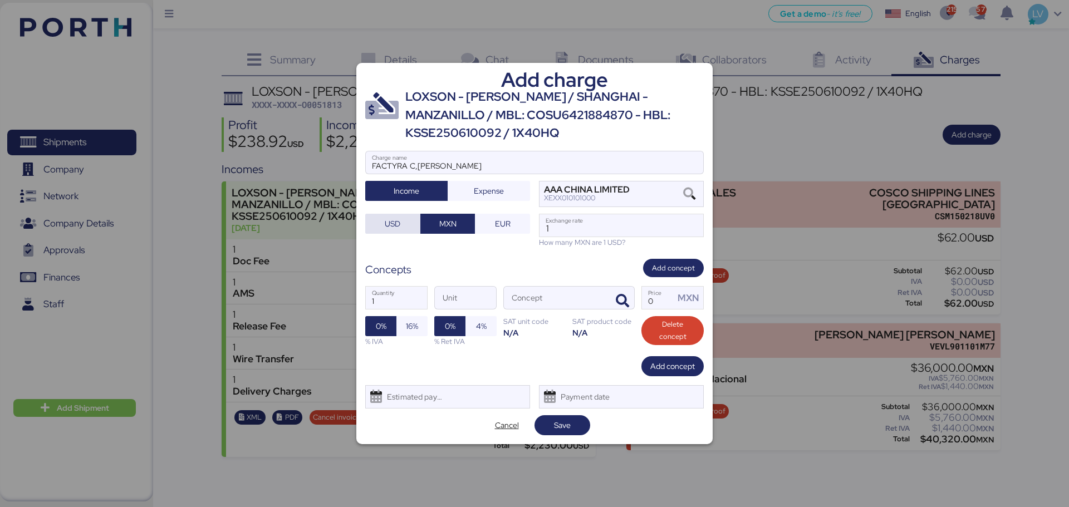
click at [391, 225] on span "USD" at bounding box center [393, 223] width 16 height 13
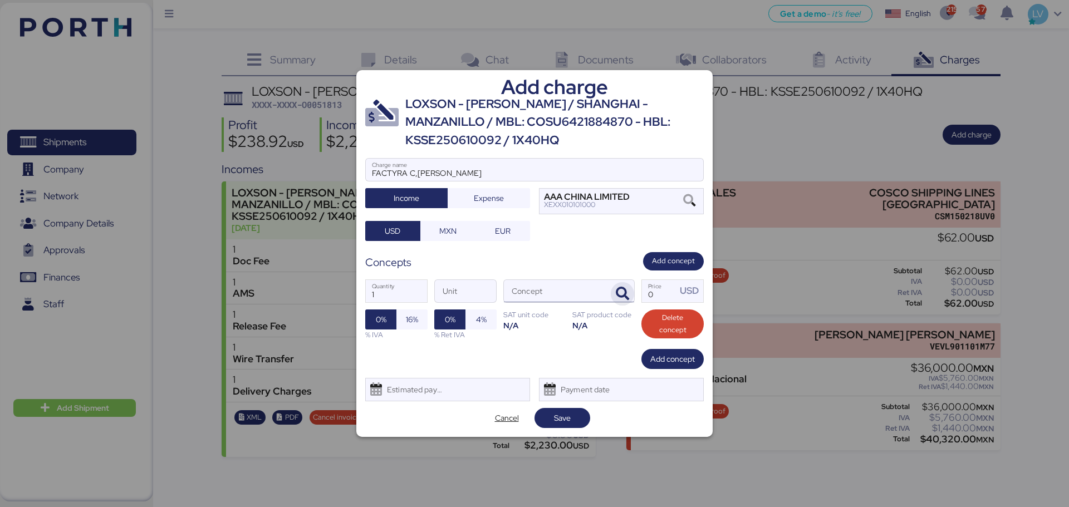
click at [618, 289] on icon "button" at bounding box center [622, 293] width 13 height 13
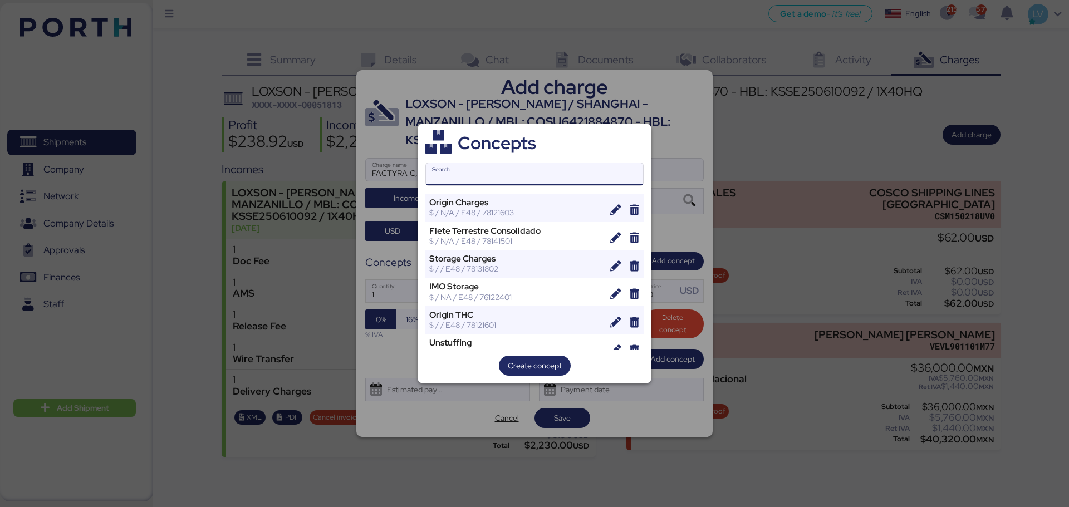
click at [508, 163] on div "Search" at bounding box center [534, 174] width 218 height 23
click at [508, 163] on input "Search" at bounding box center [534, 174] width 217 height 22
click at [505, 176] on input "Search" at bounding box center [534, 174] width 217 height 22
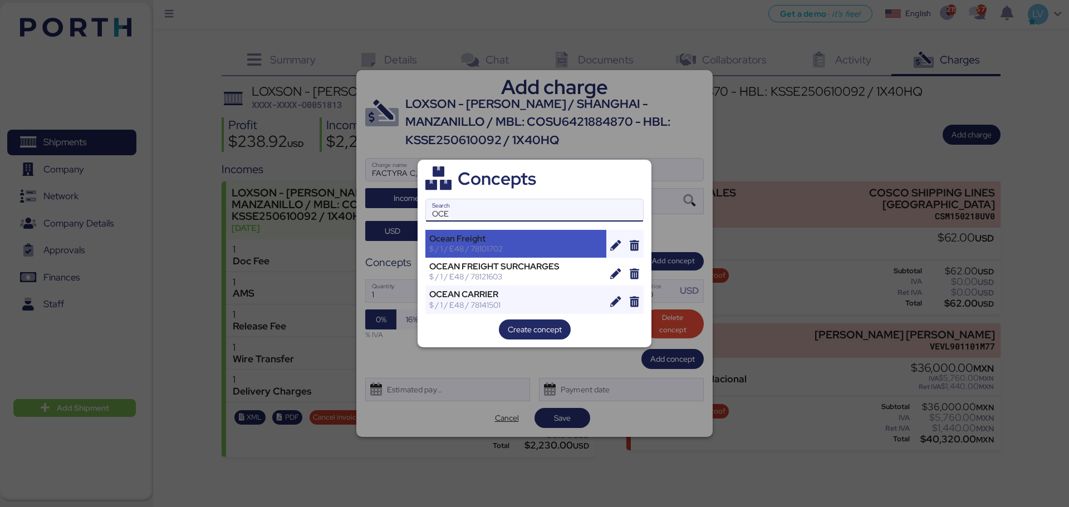
type input "OCE"
click at [456, 254] on div "Ocean Freight $ / 1 / E48 / 78101702" at bounding box center [515, 244] width 181 height 28
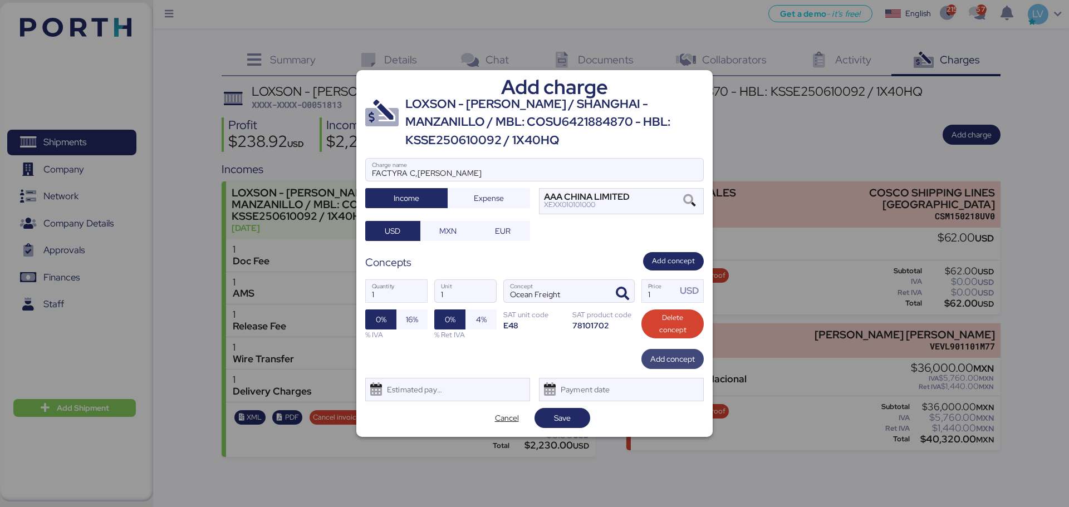
click at [652, 358] on span "Add concept" at bounding box center [672, 358] width 45 height 13
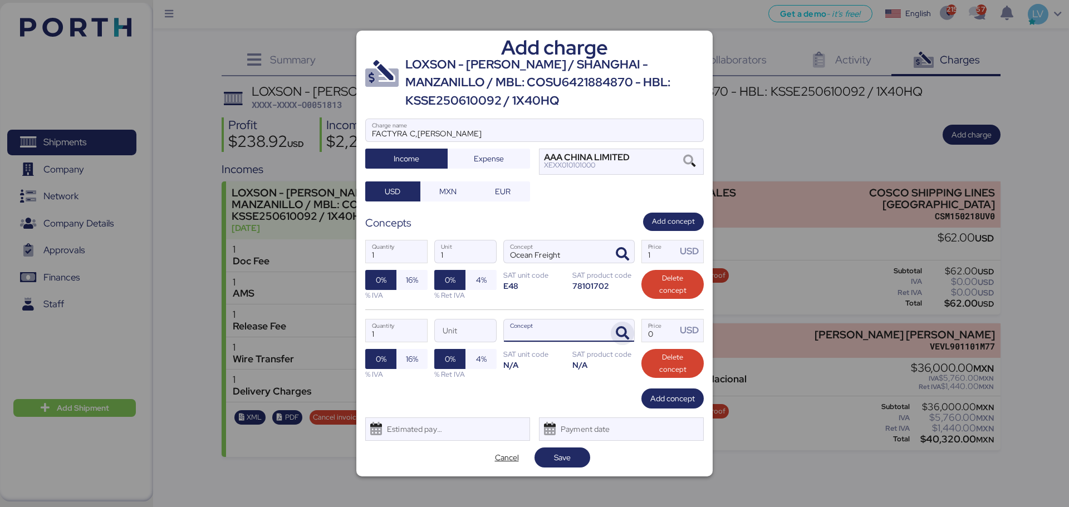
click at [627, 341] on span "button" at bounding box center [622, 333] width 23 height 23
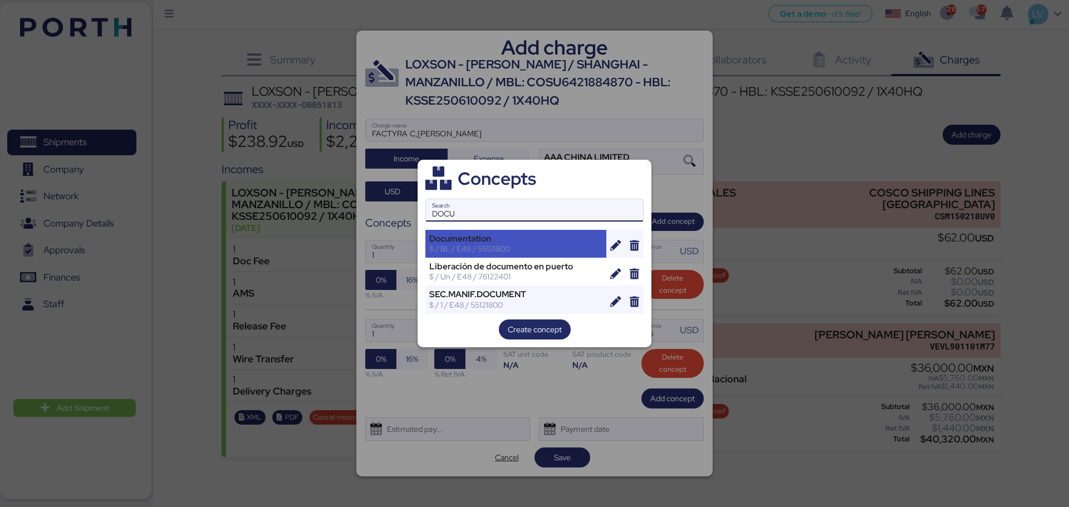
type input "DOCU"
click at [548, 247] on div "$ / BL / E48 / 55121800" at bounding box center [515, 249] width 173 height 10
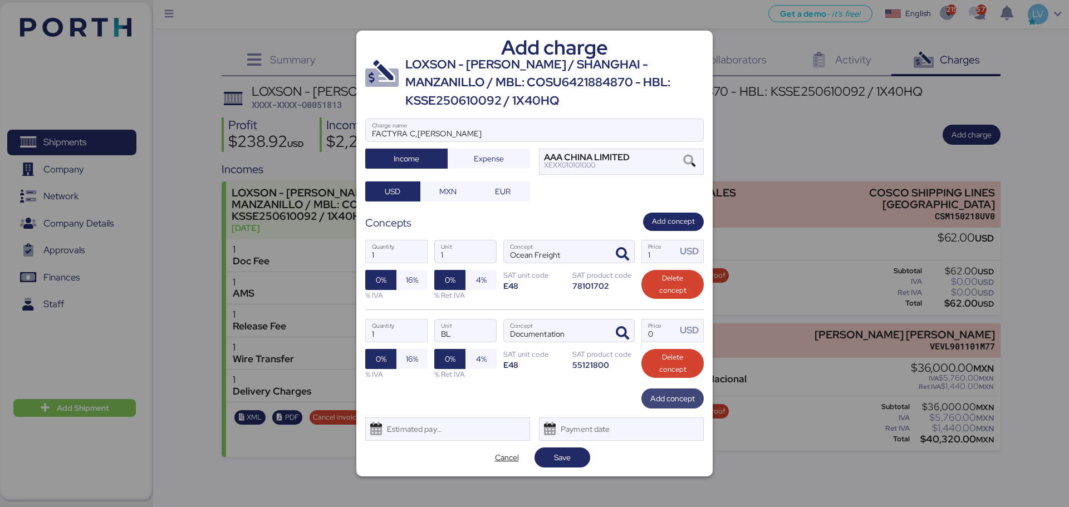
click at [685, 393] on span "Add concept" at bounding box center [672, 398] width 45 height 13
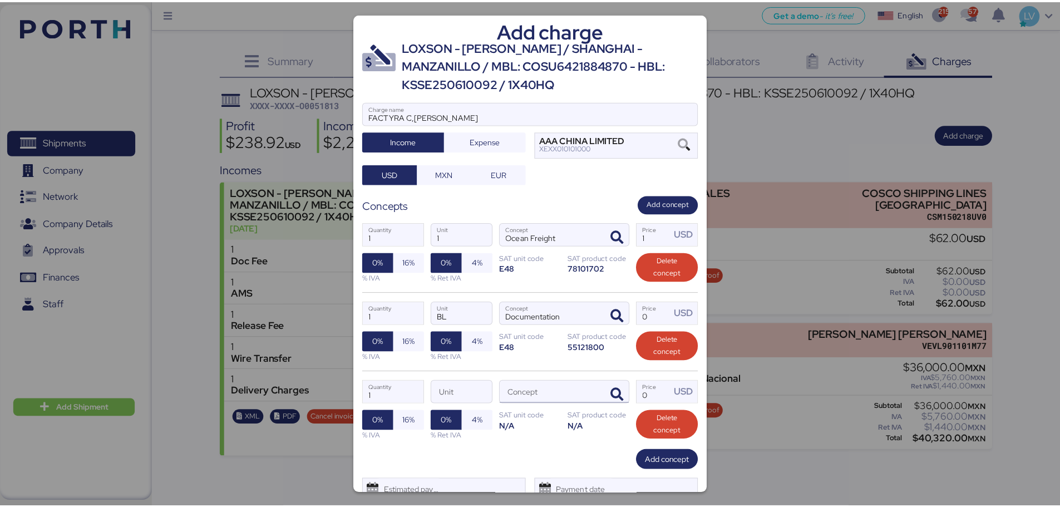
scroll to position [45, 0]
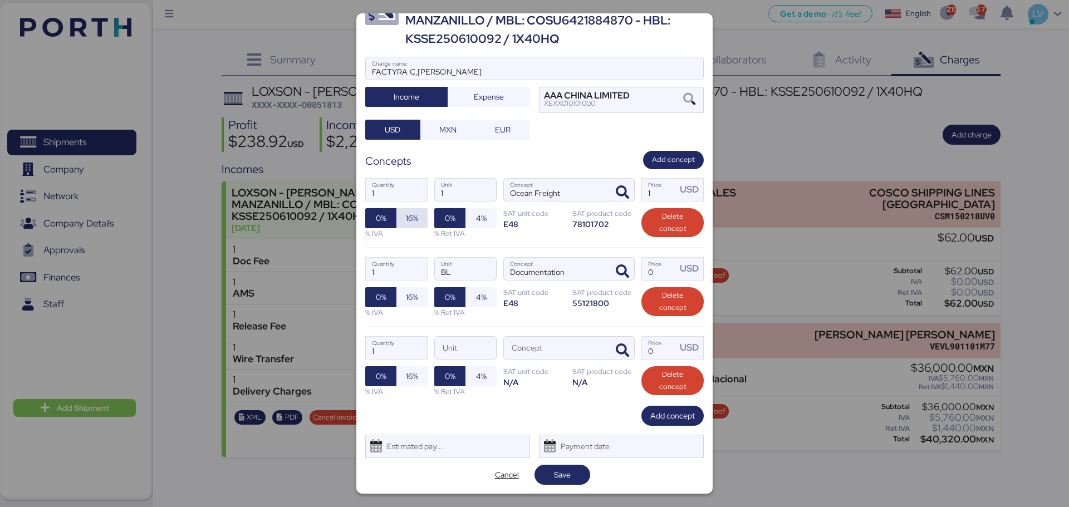
click at [422, 227] on span "16%" at bounding box center [411, 218] width 31 height 20
click at [406, 295] on span "16%" at bounding box center [412, 297] width 12 height 13
click at [381, 218] on span "0%" at bounding box center [381, 218] width 11 height 13
click at [373, 296] on span "0%" at bounding box center [380, 297] width 31 height 20
click at [504, 481] on span "Cancel" at bounding box center [507, 474] width 24 height 13
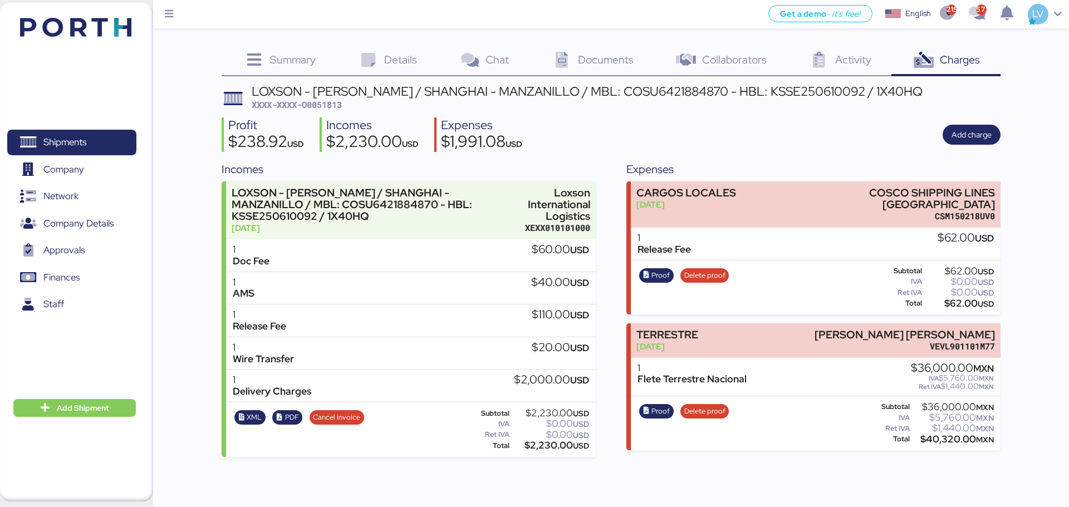
click at [104, 34] on img at bounding box center [75, 27] width 111 height 19
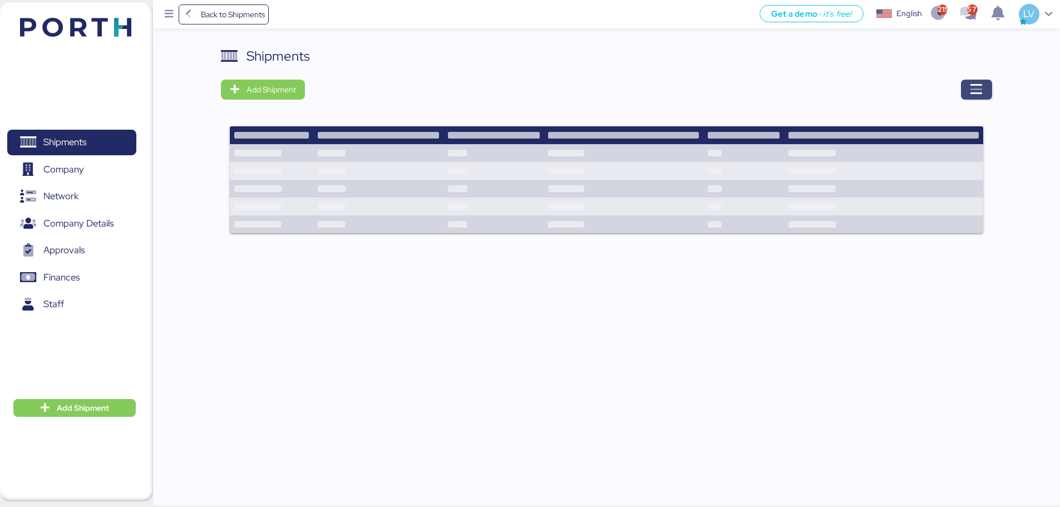
click at [981, 86] on icon "button" at bounding box center [976, 89] width 13 height 13
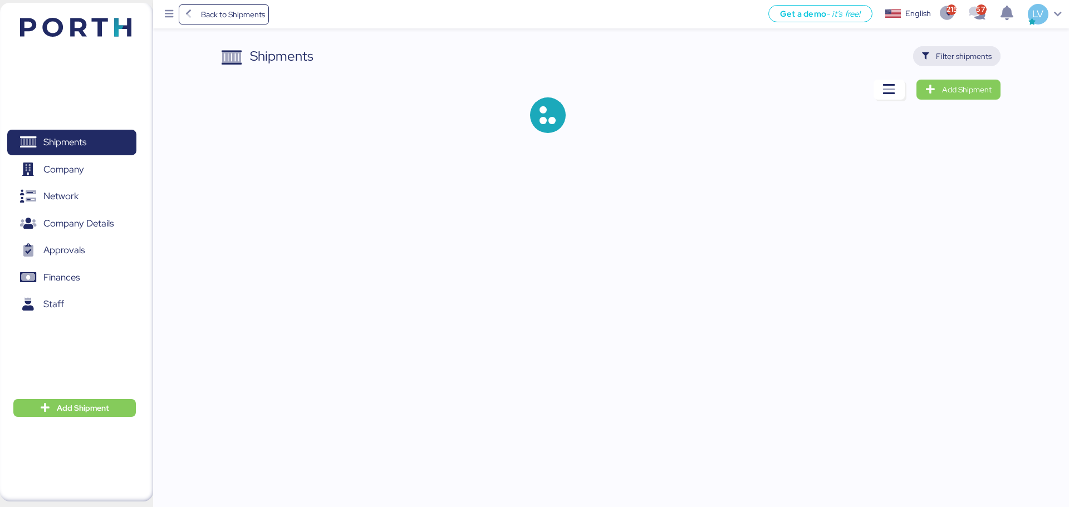
click at [953, 51] on span "Filter shipments" at bounding box center [964, 56] width 56 height 13
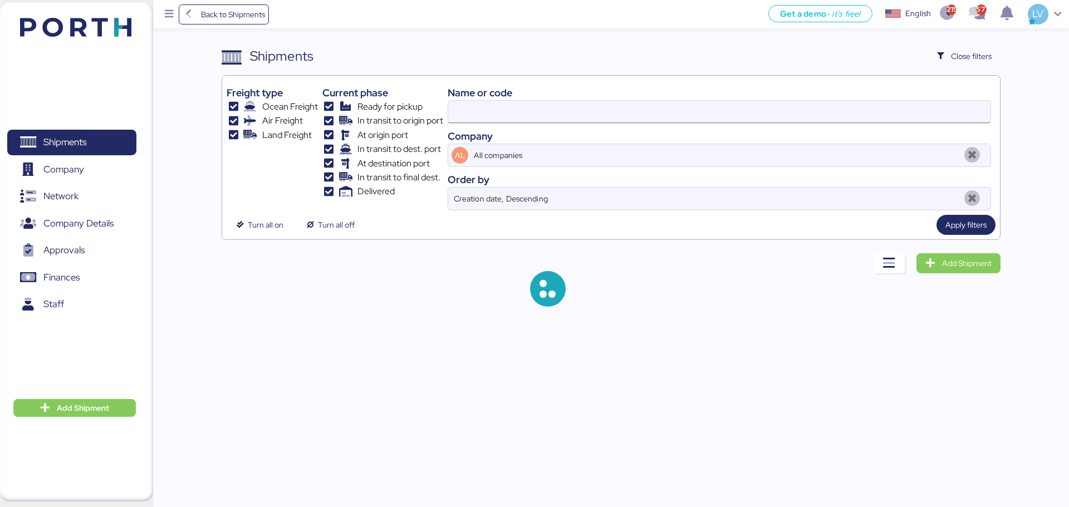
click at [771, 109] on input at bounding box center [719, 112] width 542 height 22
type input "FIRENZE"
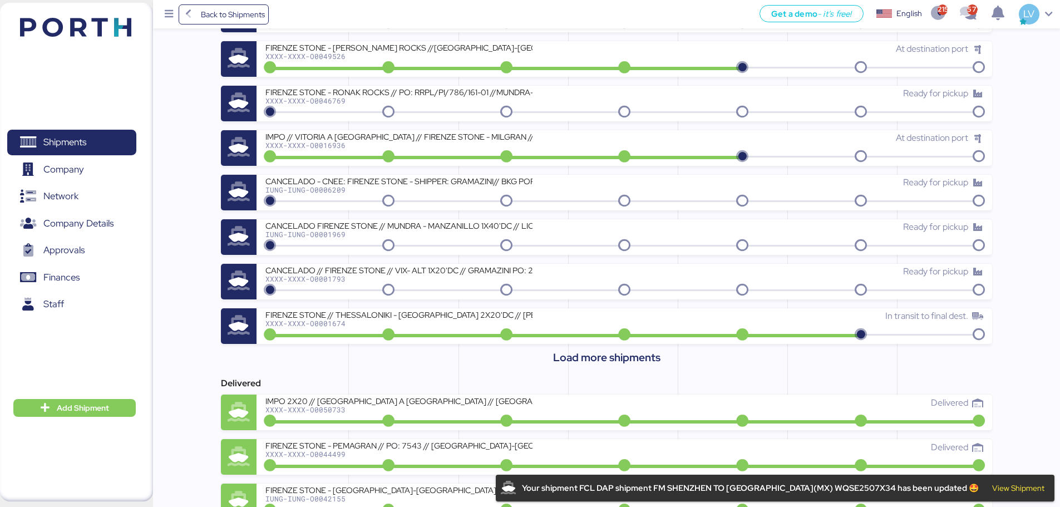
scroll to position [440, 0]
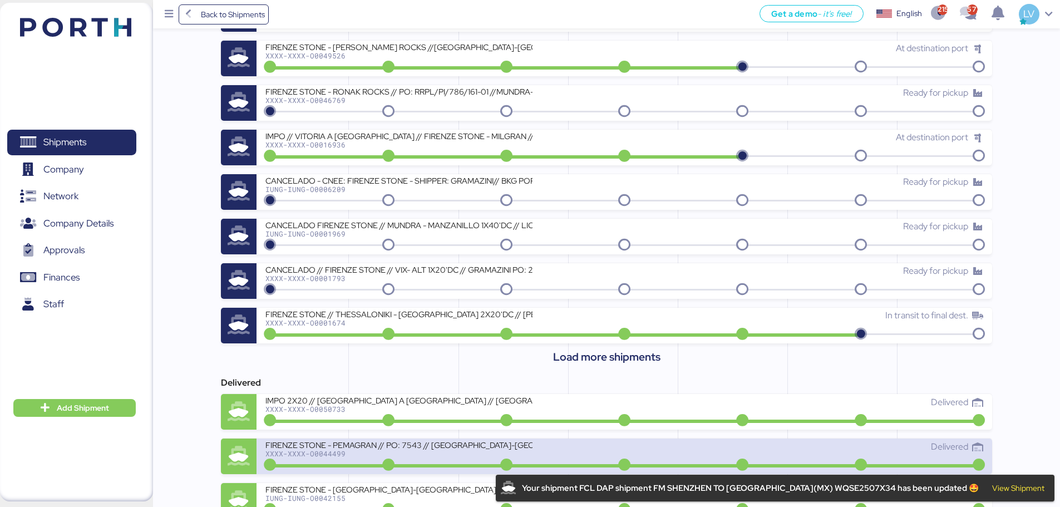
click at [348, 441] on div "FIRENZE STONE - PEMAGRAN // PO: 7543 // RIO DE JANEIRO.-ALTAMIRA // MBL: 244263…" at bounding box center [398, 444] width 267 height 9
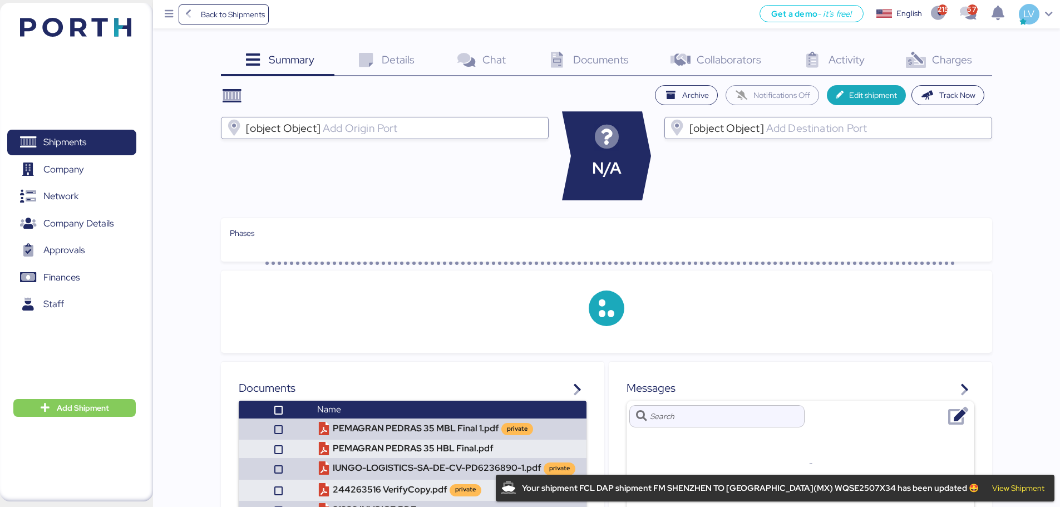
click at [941, 50] on div "Charges 0" at bounding box center [937, 61] width 107 height 30
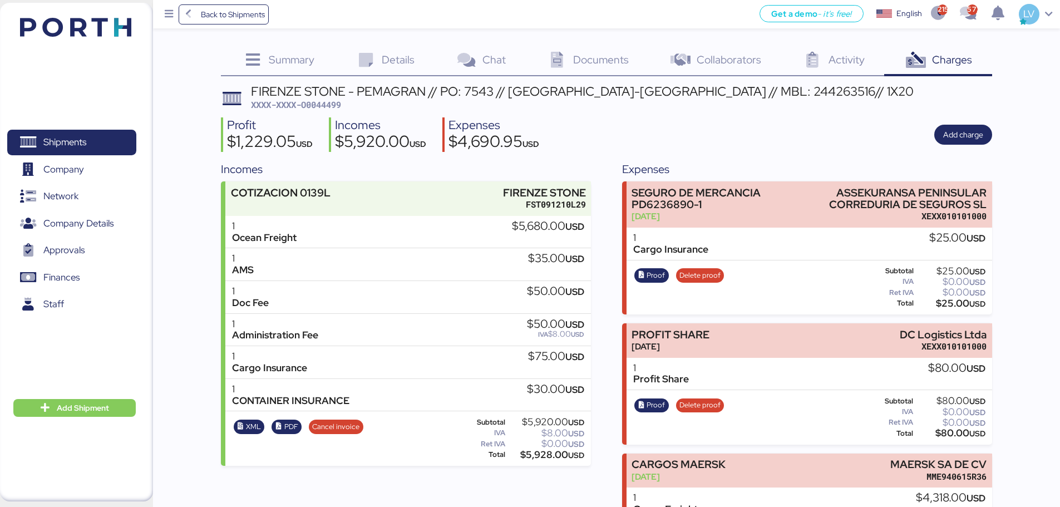
click at [293, 365] on div "Cargo Insurance" at bounding box center [269, 368] width 75 height 12
drag, startPoint x: 293, startPoint y: 365, endPoint x: 393, endPoint y: 367, distance: 99.7
click at [393, 367] on div "1 Cargo Insurance $75.00 USD" at bounding box center [408, 362] width 366 height 33
click at [385, 225] on div "1 Ocean Freight $5,680.00 USD" at bounding box center [408, 232] width 366 height 33
click at [521, 230] on div "$5,680.00 USD" at bounding box center [548, 226] width 72 height 12
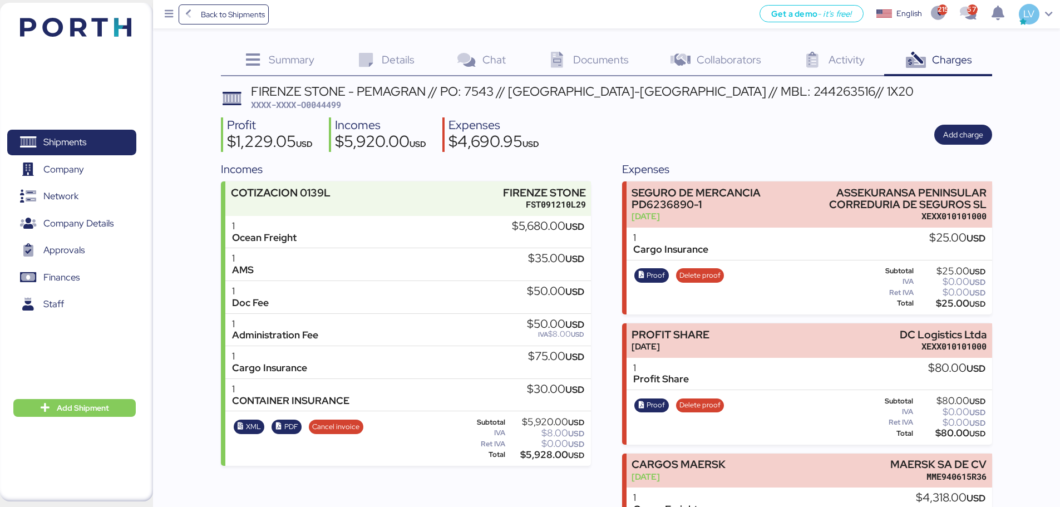
click at [521, 230] on div "$5,680.00 USD" at bounding box center [548, 226] width 72 height 12
click at [545, 255] on div "$35.00 USD" at bounding box center [556, 259] width 56 height 12
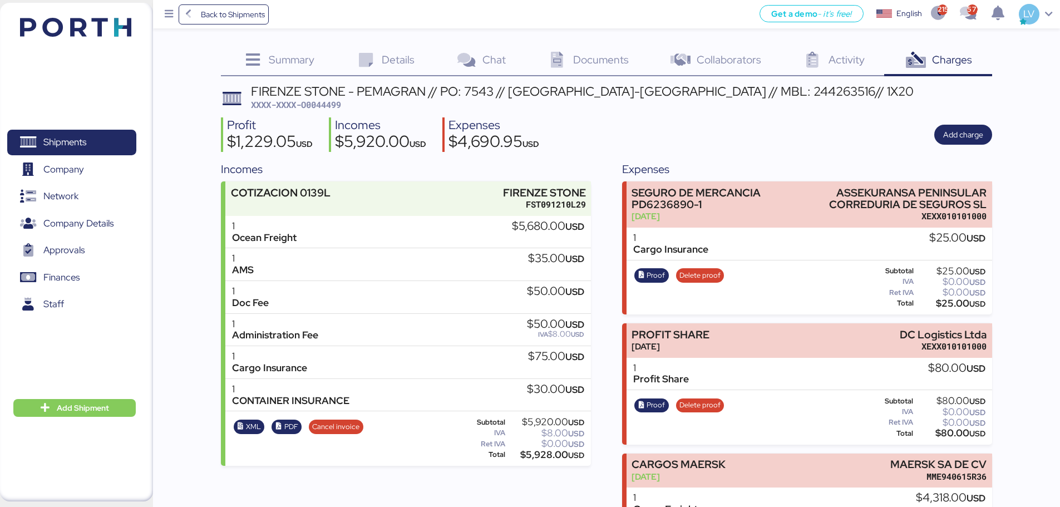
click at [530, 286] on div "$50.00 USD" at bounding box center [555, 292] width 57 height 12
click at [527, 328] on div "$50.00 USD" at bounding box center [555, 324] width 57 height 12
drag, startPoint x: 525, startPoint y: 328, endPoint x: 570, endPoint y: 330, distance: 45.1
click at [570, 330] on div "$50.00 USD IVA $8.00 USD" at bounding box center [555, 328] width 57 height 21
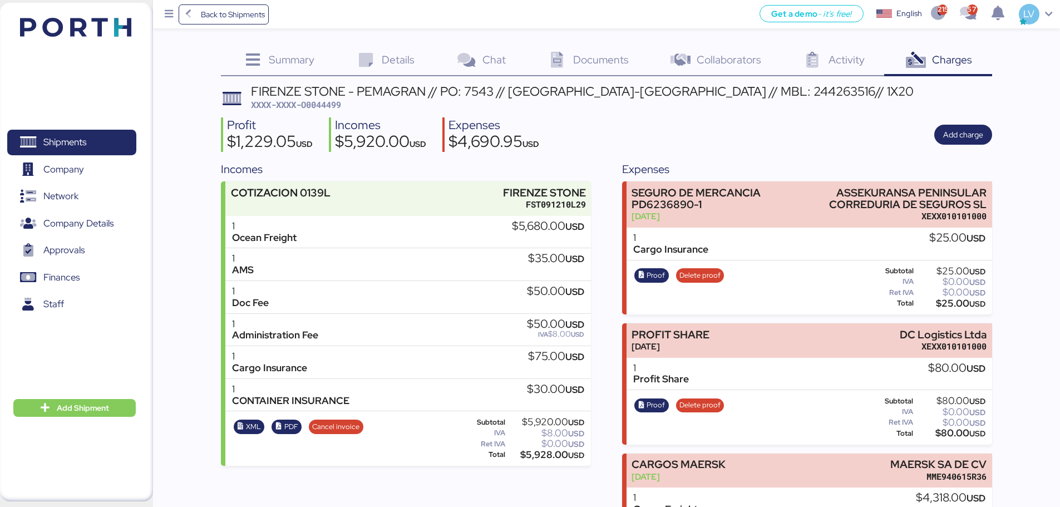
click at [541, 298] on div "$50.00 USD" at bounding box center [555, 292] width 57 height 12
drag, startPoint x: 529, startPoint y: 292, endPoint x: 559, endPoint y: 299, distance: 30.4
click at [559, 299] on div "$50.00 USD" at bounding box center [555, 297] width 57 height 23
click at [529, 232] on div "$5,680.00 USD" at bounding box center [548, 226] width 72 height 12
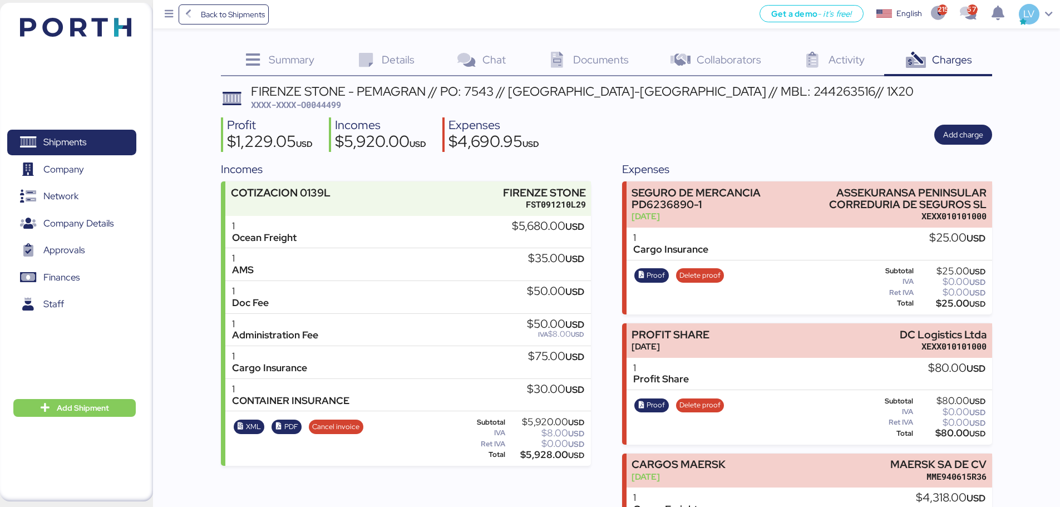
click at [529, 232] on div "$5,680.00 USD" at bounding box center [548, 226] width 72 height 12
click at [292, 92] on div "FIRENZE STONE - PEMAGRAN // PO: 7543 // RIO DE JANEIRO.-ALTAMIRA // MBL: 244263…" at bounding box center [582, 91] width 663 height 12
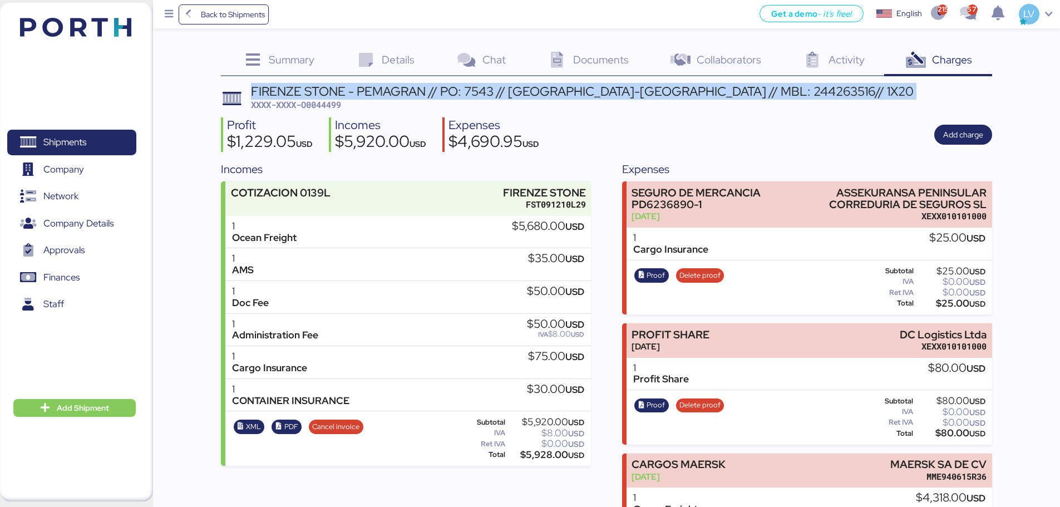
click at [292, 92] on div "FIRENZE STONE - PEMAGRAN // PO: 7543 // RIO DE JANEIRO.-ALTAMIRA // MBL: 244263…" at bounding box center [582, 91] width 663 height 12
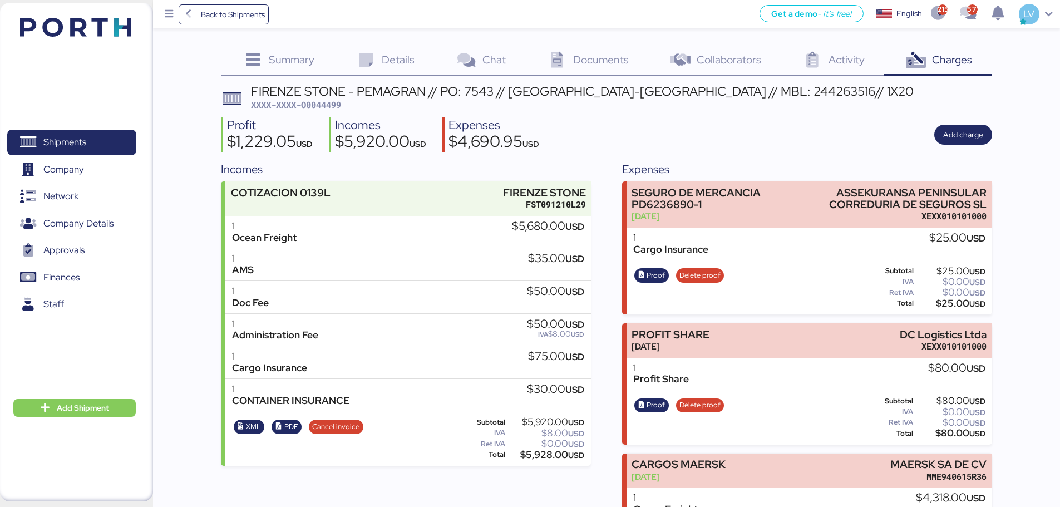
click at [101, 399] on div "Shipments 0 Company 0 Network 0 Company Details 0 Approvals 0 Finances 0 Staff …" at bounding box center [76, 252] width 153 height 499
click at [97, 407] on span "Add Shipment" at bounding box center [83, 407] width 52 height 13
click at [83, 428] on div "Add Shipment Manually" at bounding box center [66, 427] width 86 height 16
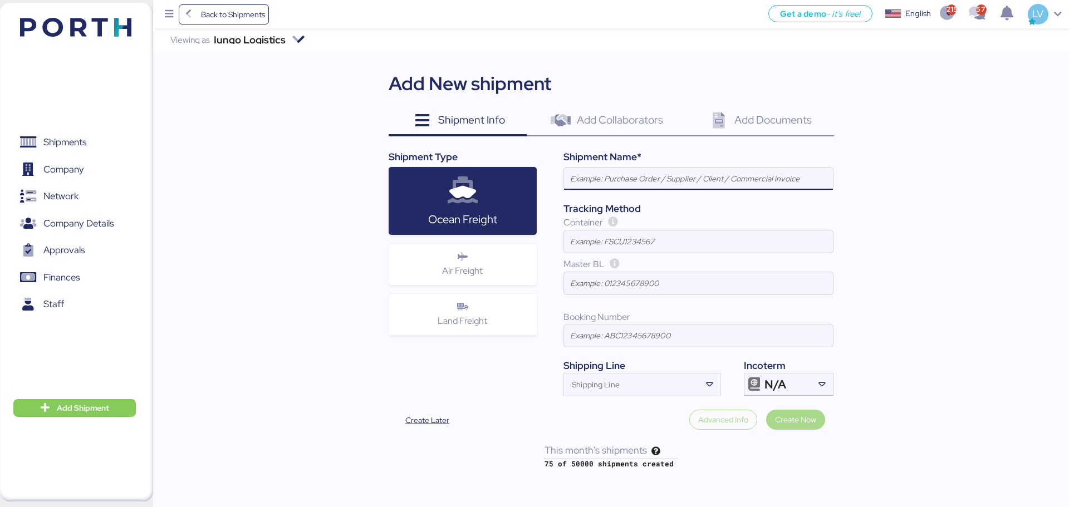
click at [601, 169] on input at bounding box center [698, 179] width 269 height 22
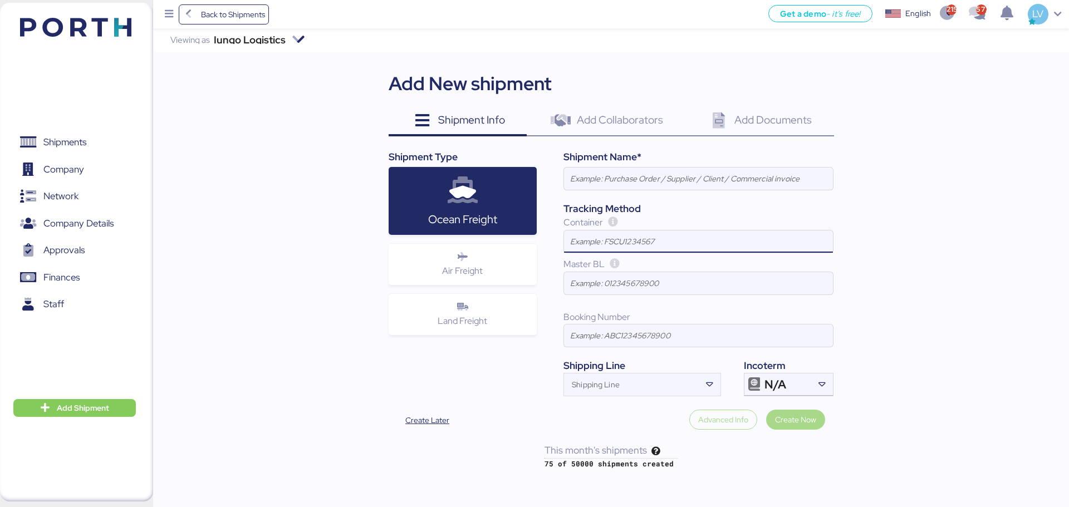
click at [627, 250] on input at bounding box center [698, 241] width 269 height 22
click at [612, 246] on input at bounding box center [698, 241] width 269 height 22
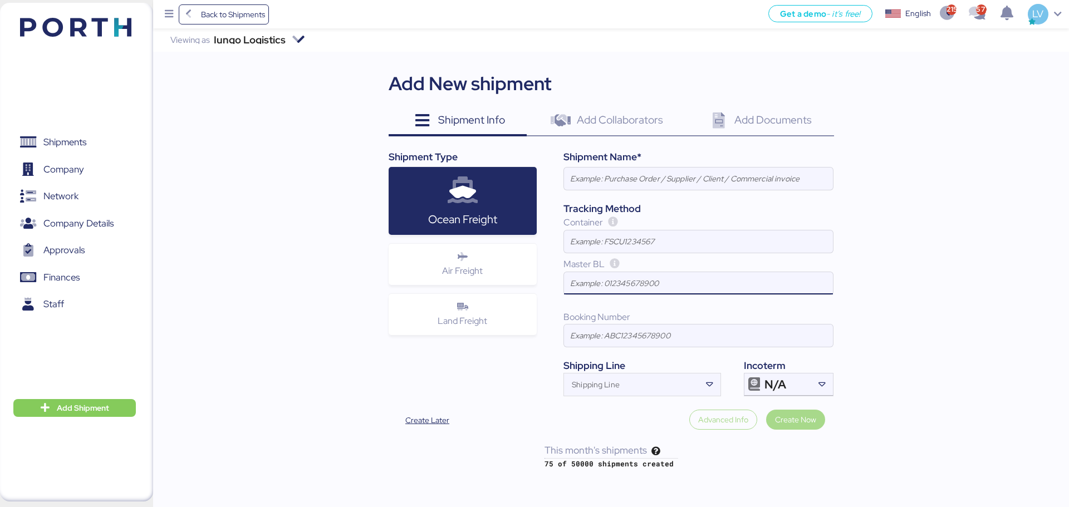
click at [604, 290] on input at bounding box center [698, 283] width 269 height 22
click at [591, 341] on input at bounding box center [698, 335] width 269 height 22
click at [702, 389] on div at bounding box center [710, 384] width 20 height 22
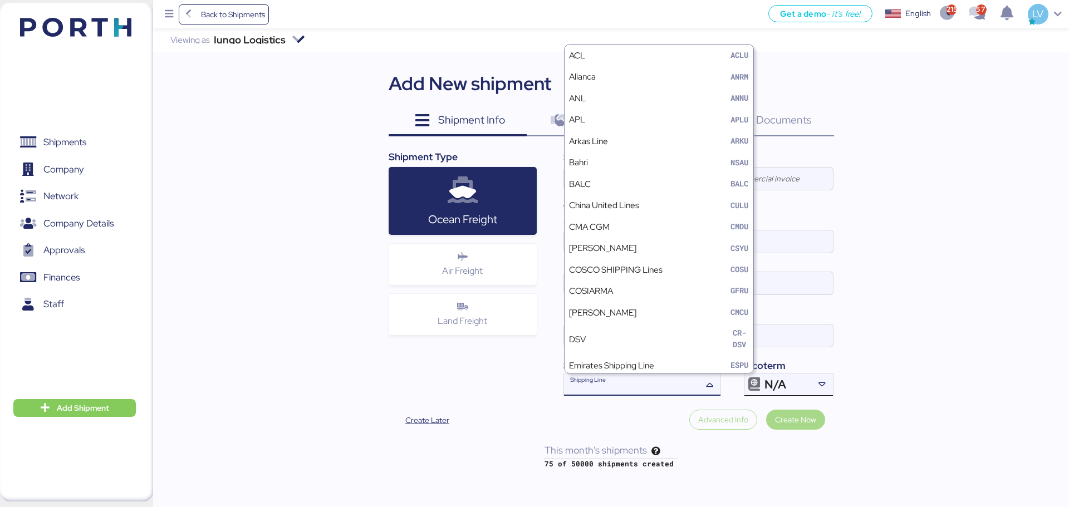
click at [771, 392] on div "N/A" at bounding box center [787, 384] width 46 height 22
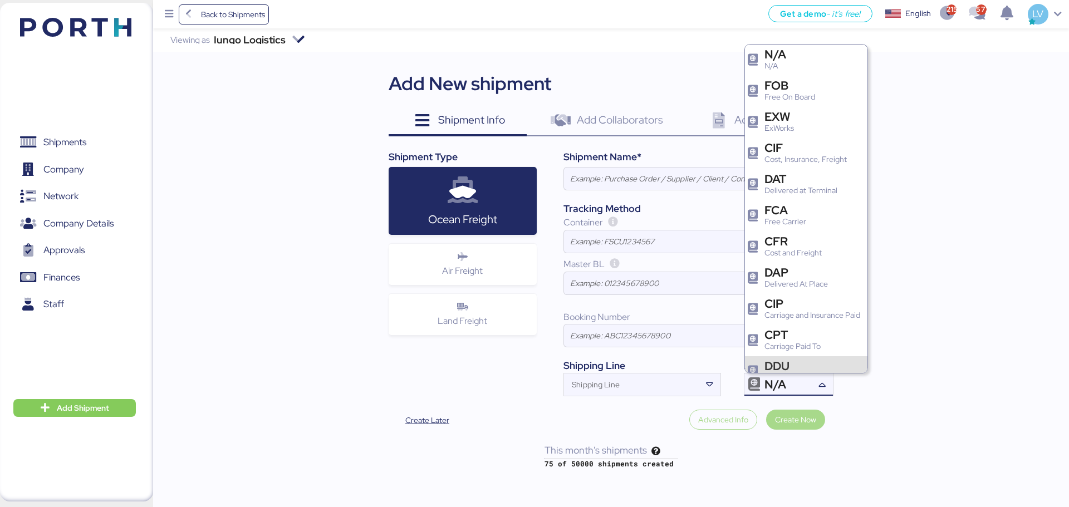
click at [924, 392] on div "Iungo Logistics Viewing as Iungo Logistics Add New shipment Shipment Info 0 Add…" at bounding box center [611, 248] width 916 height 441
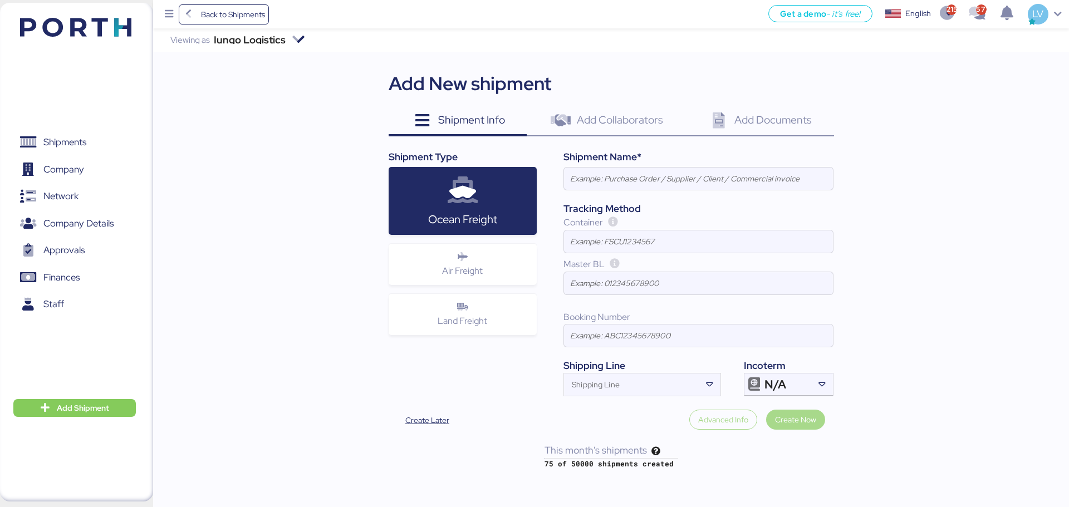
click at [293, 30] on div "Viewing as Iungo Logistics" at bounding box center [237, 39] width 147 height 23
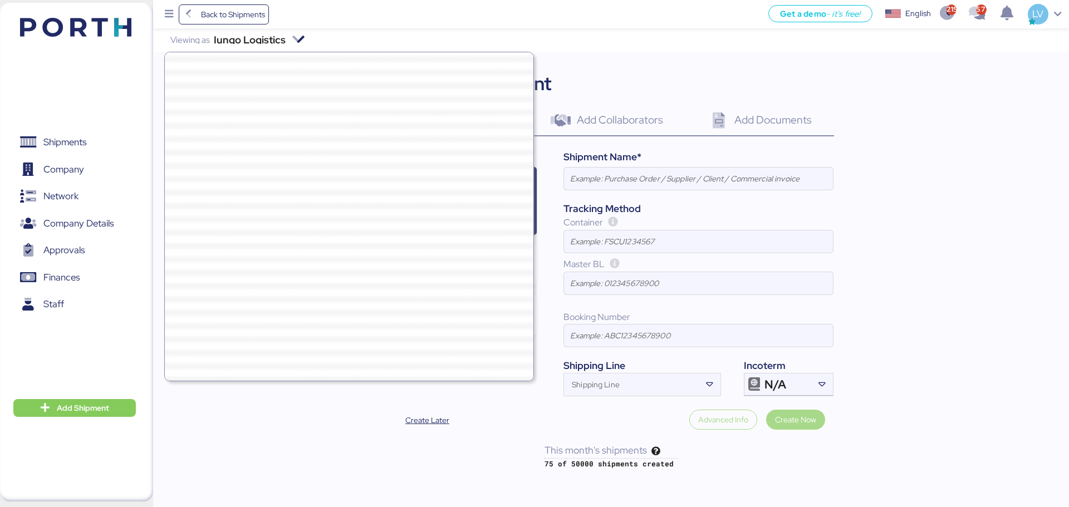
scroll to position [30137, 0]
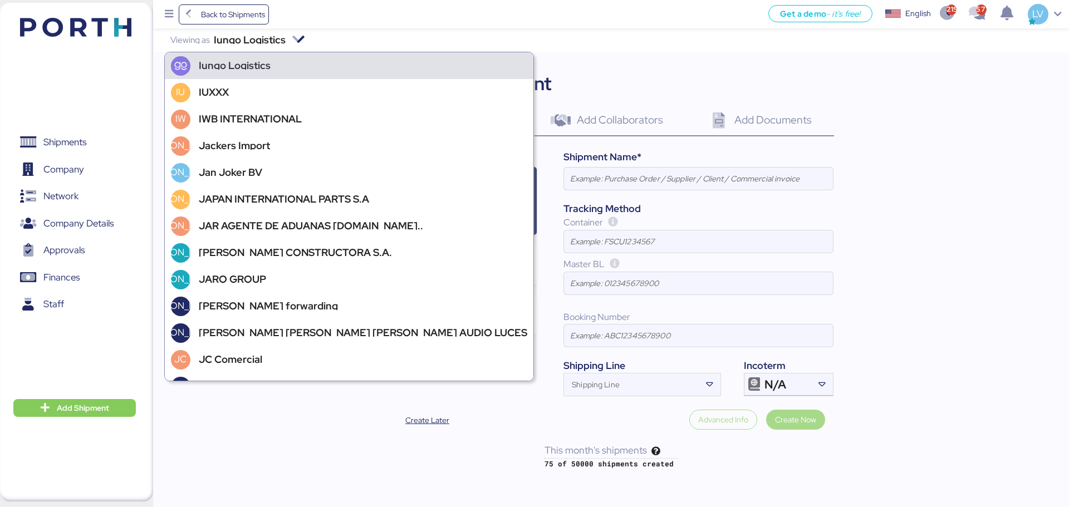
drag, startPoint x: 293, startPoint y: 33, endPoint x: 266, endPoint y: 43, distance: 29.3
click at [266, 43] on div "Iungo Logistics" at bounding box center [250, 40] width 72 height 8
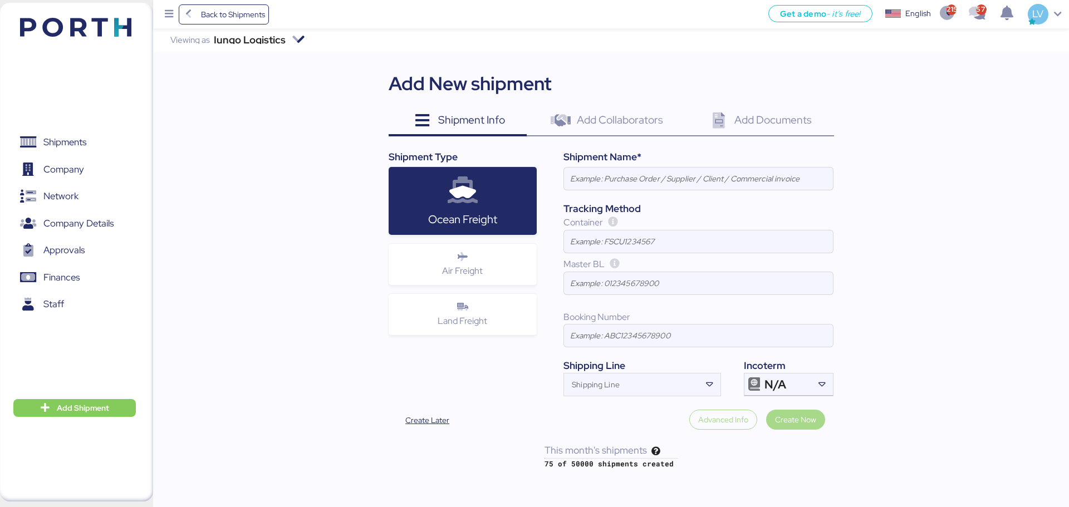
click at [288, 37] on div "Viewing as Iungo Logistics" at bounding box center [237, 39] width 147 height 23
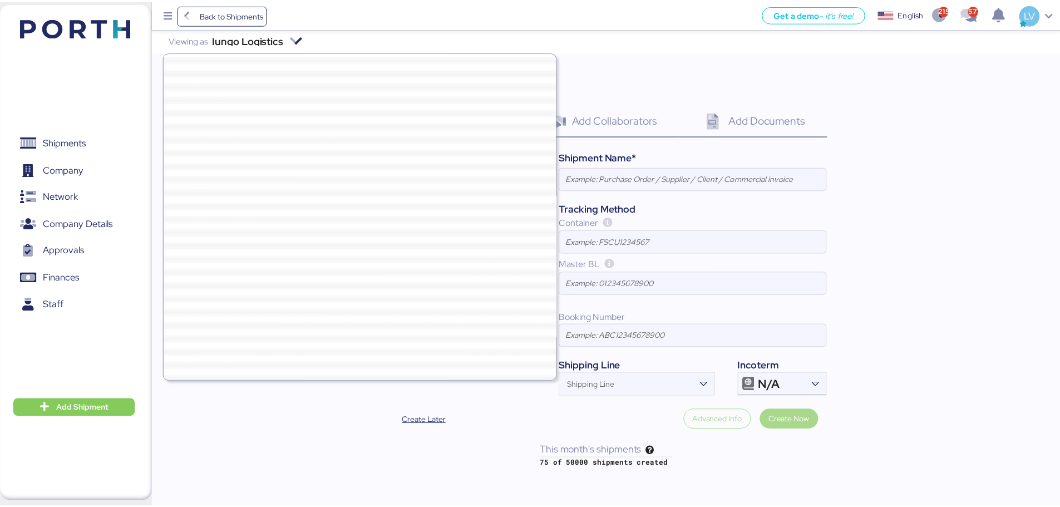
scroll to position [30337, 0]
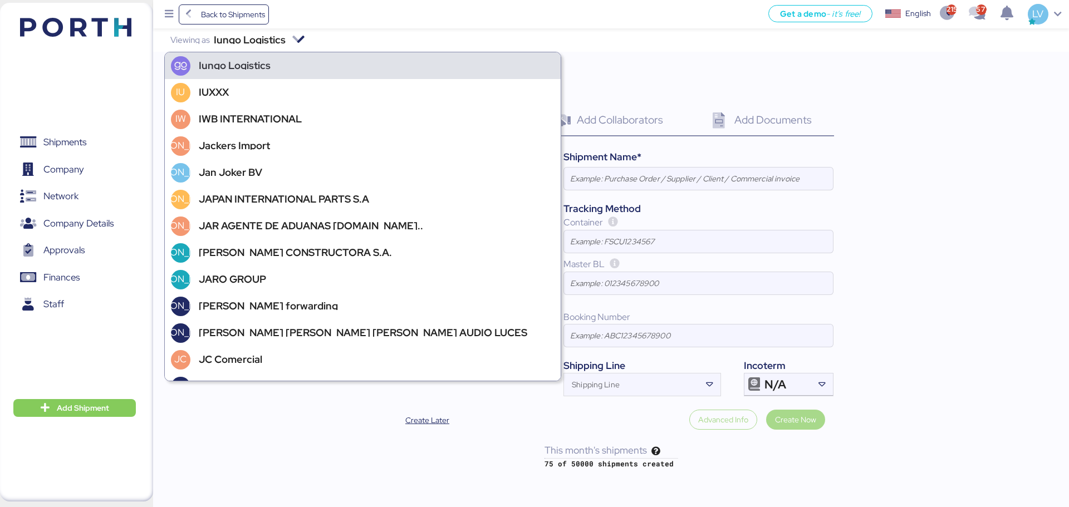
click at [303, 40] on icon at bounding box center [298, 40] width 14 height 14
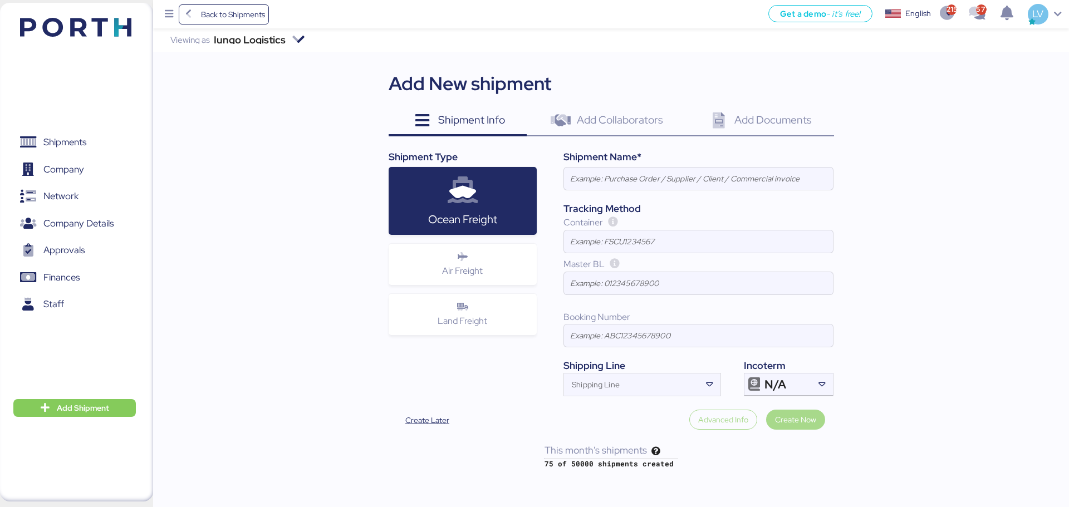
click at [289, 95] on div "Iungo Logistics Viewing as Iungo Logistics Add New shipment Shipment Info 0 Add…" at bounding box center [611, 248] width 916 height 441
click at [599, 169] on input at bounding box center [698, 179] width 269 height 22
click at [84, 38] on header at bounding box center [59, 25] width 107 height 35
